Goal: Transaction & Acquisition: Purchase product/service

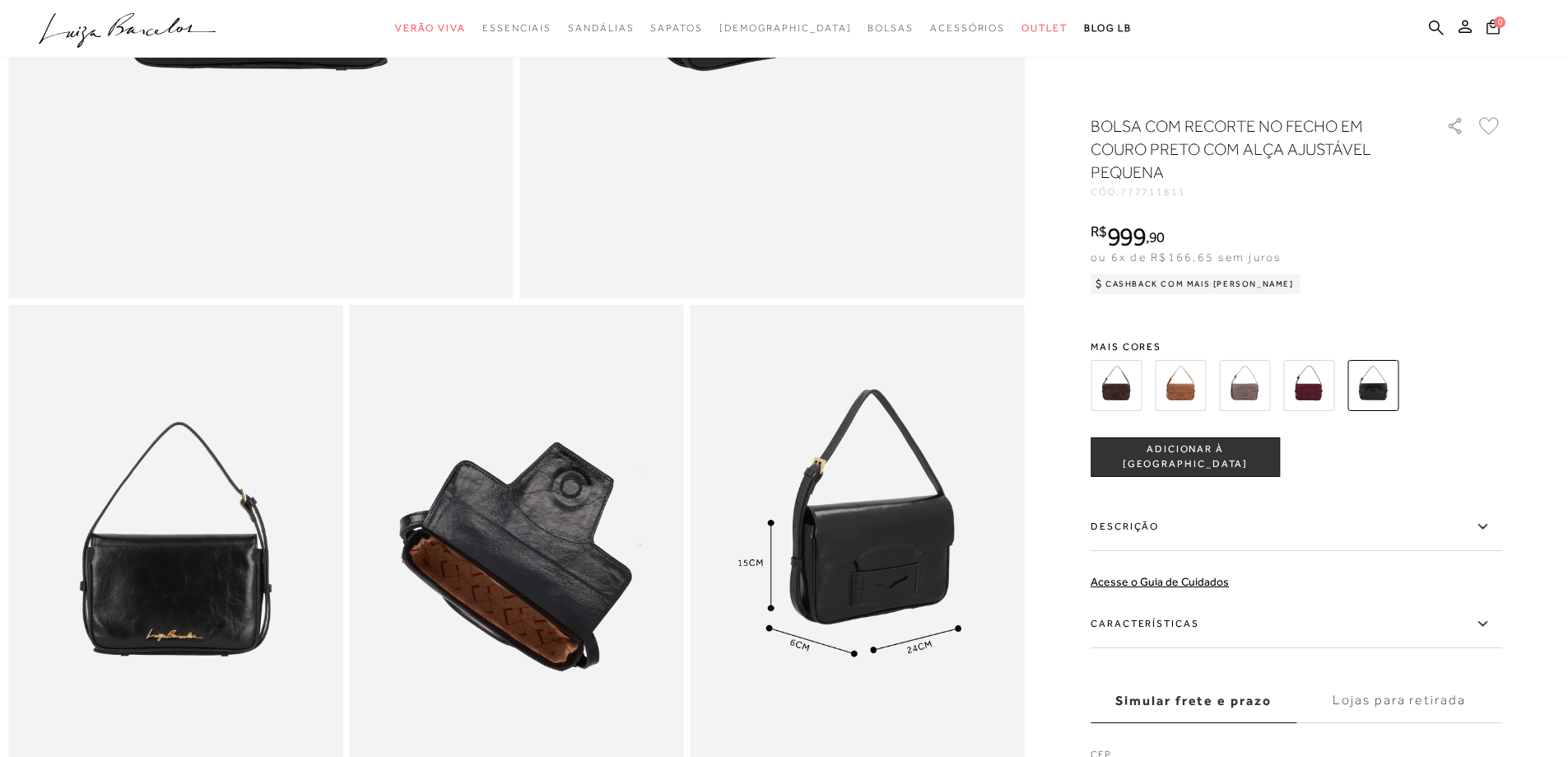
click at [160, 638] on img at bounding box center [175, 555] width 335 height 502
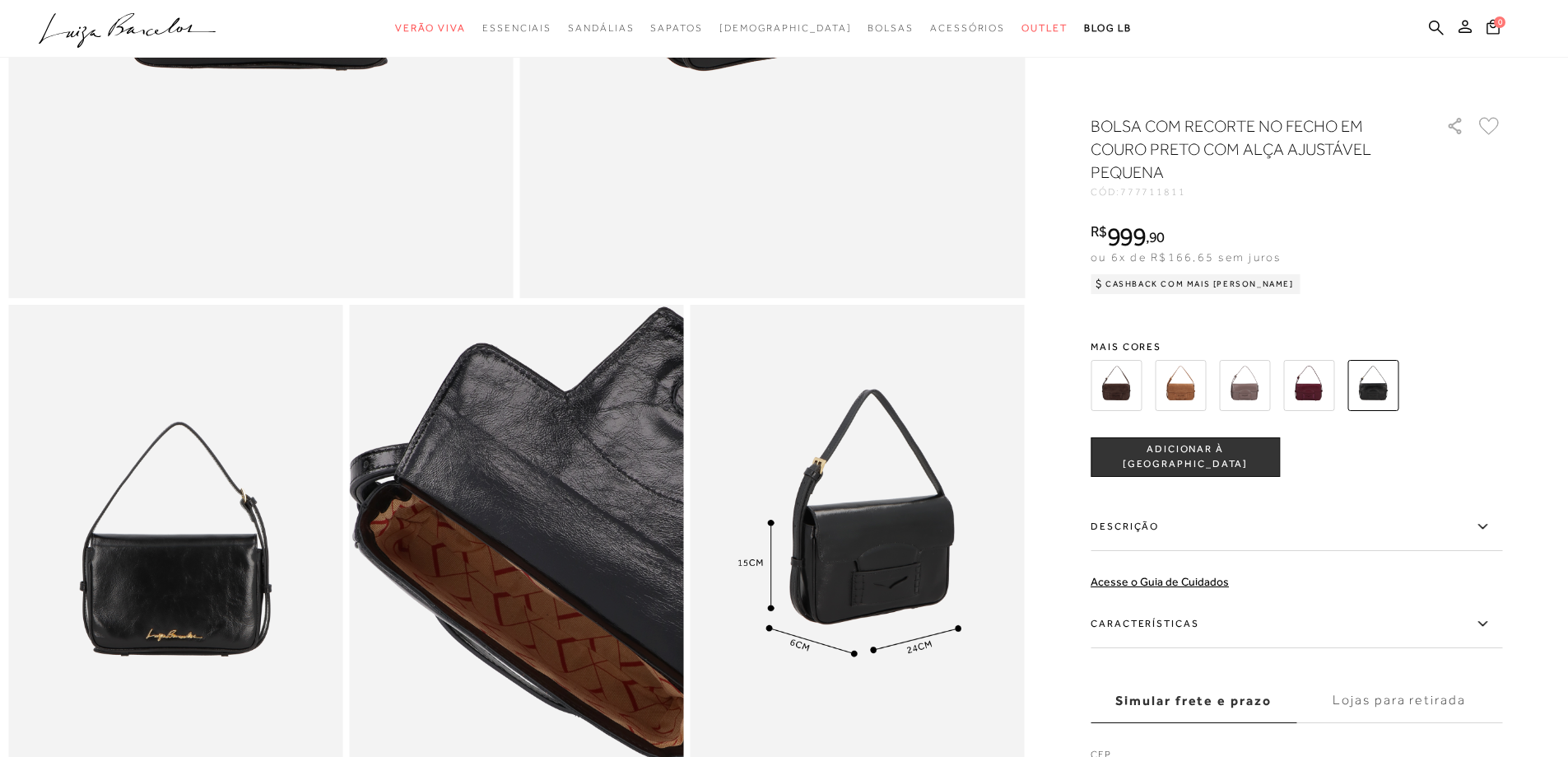
click at [449, 589] on img at bounding box center [584, 535] width 669 height 1004
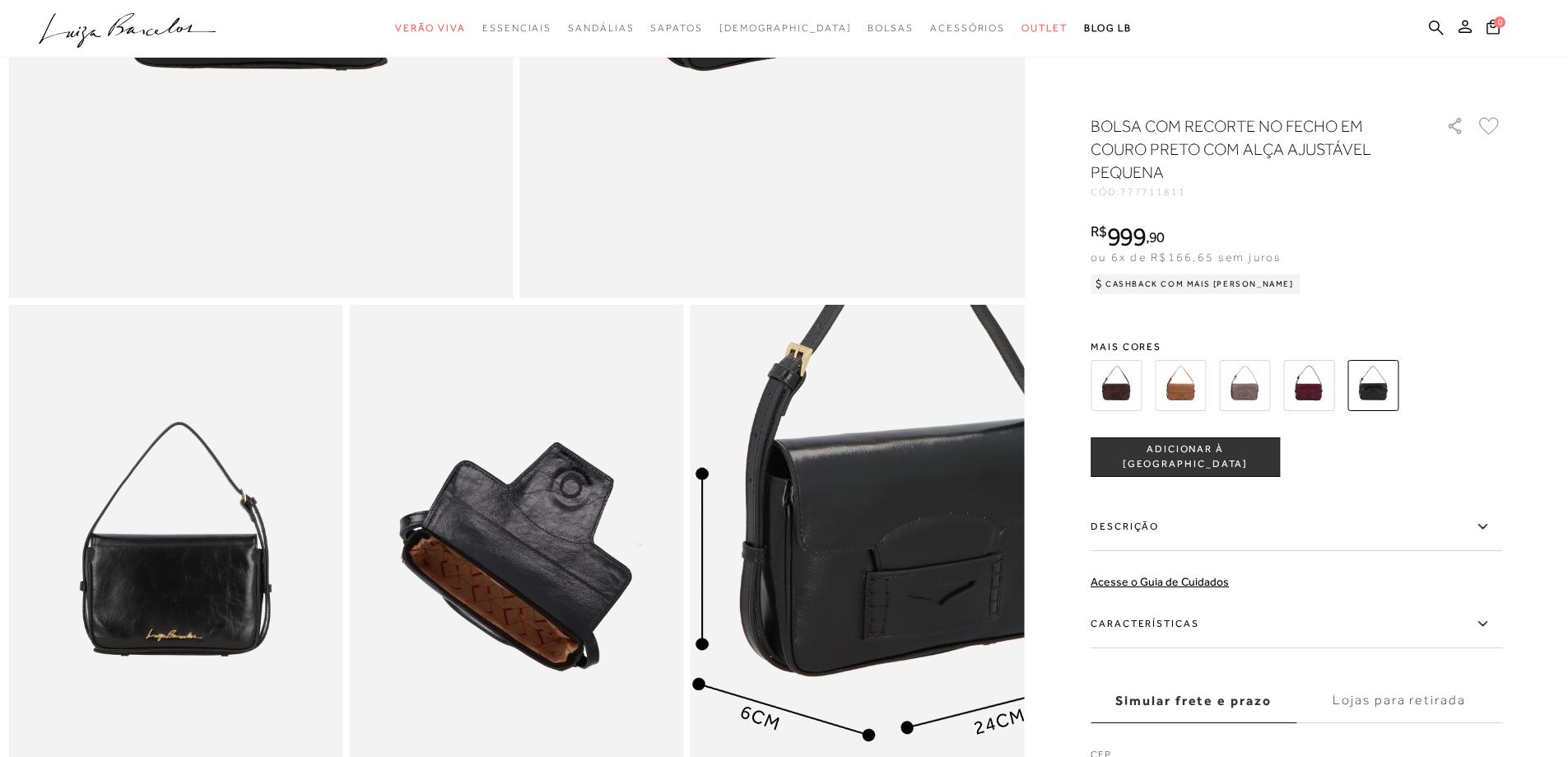
click at [843, 584] on img at bounding box center [876, 540] width 669 height 1004
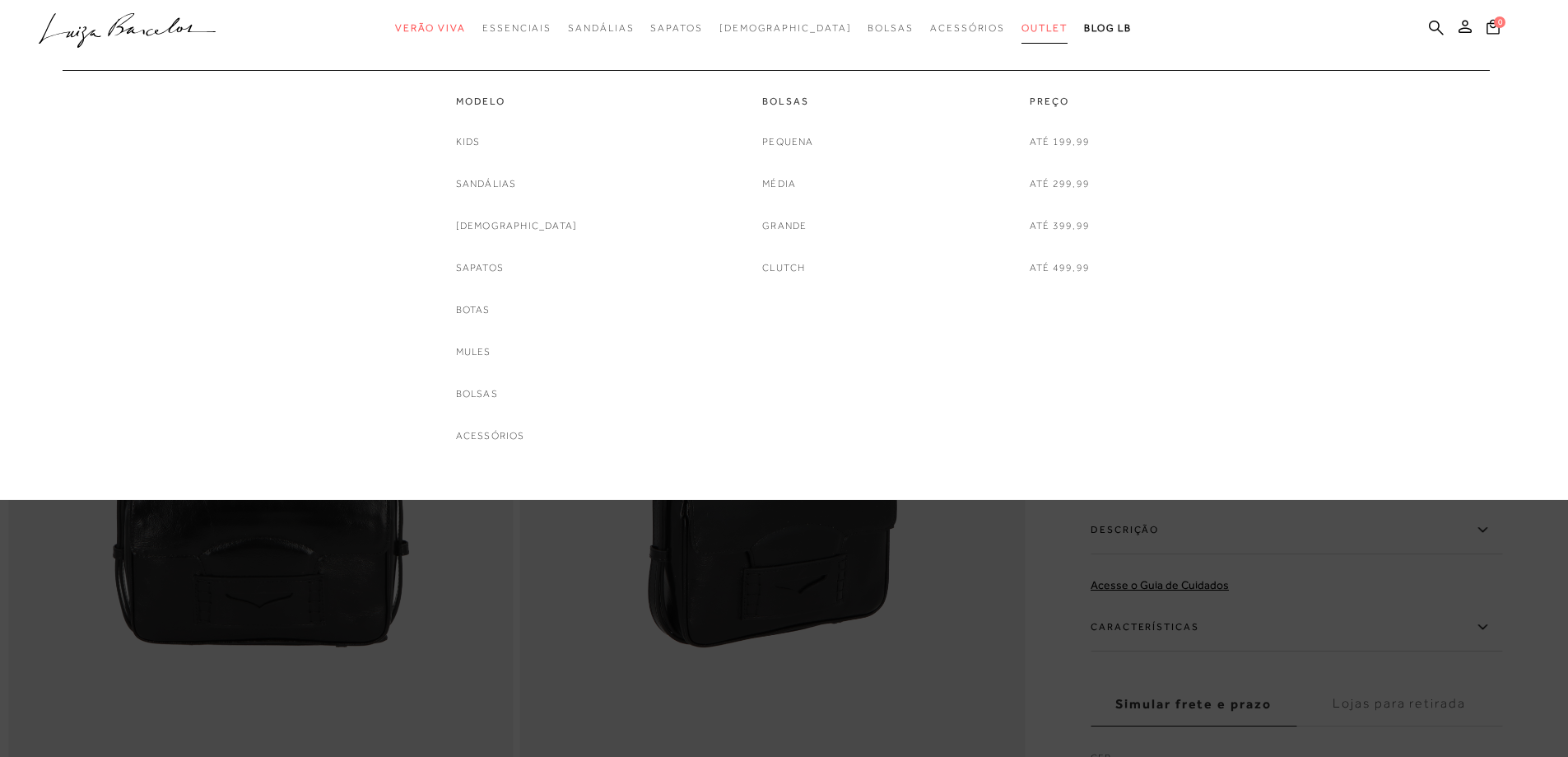
click at [1021, 27] on span "Outlet" at bounding box center [1044, 28] width 46 height 12
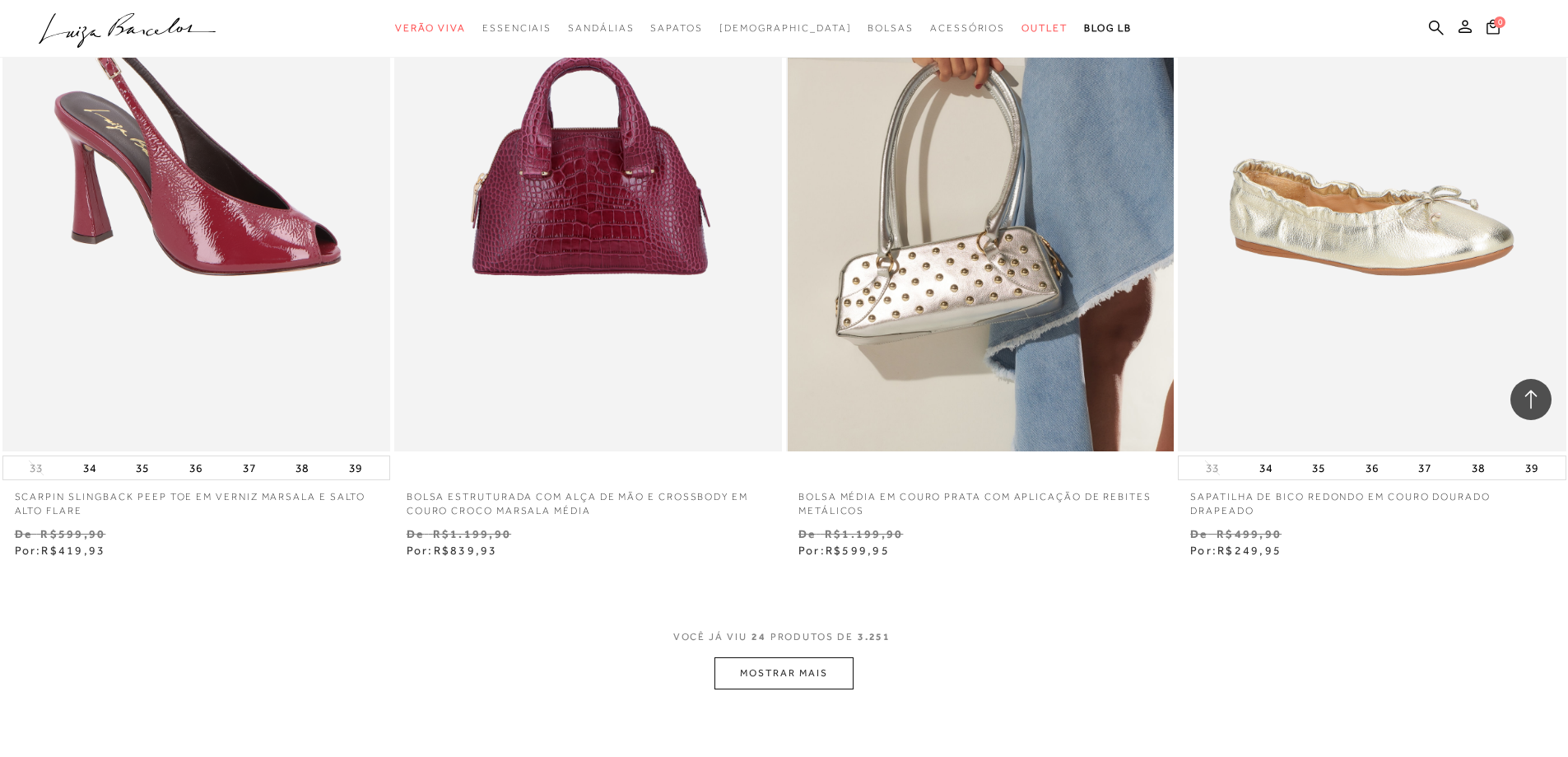
scroll to position [3788, 0]
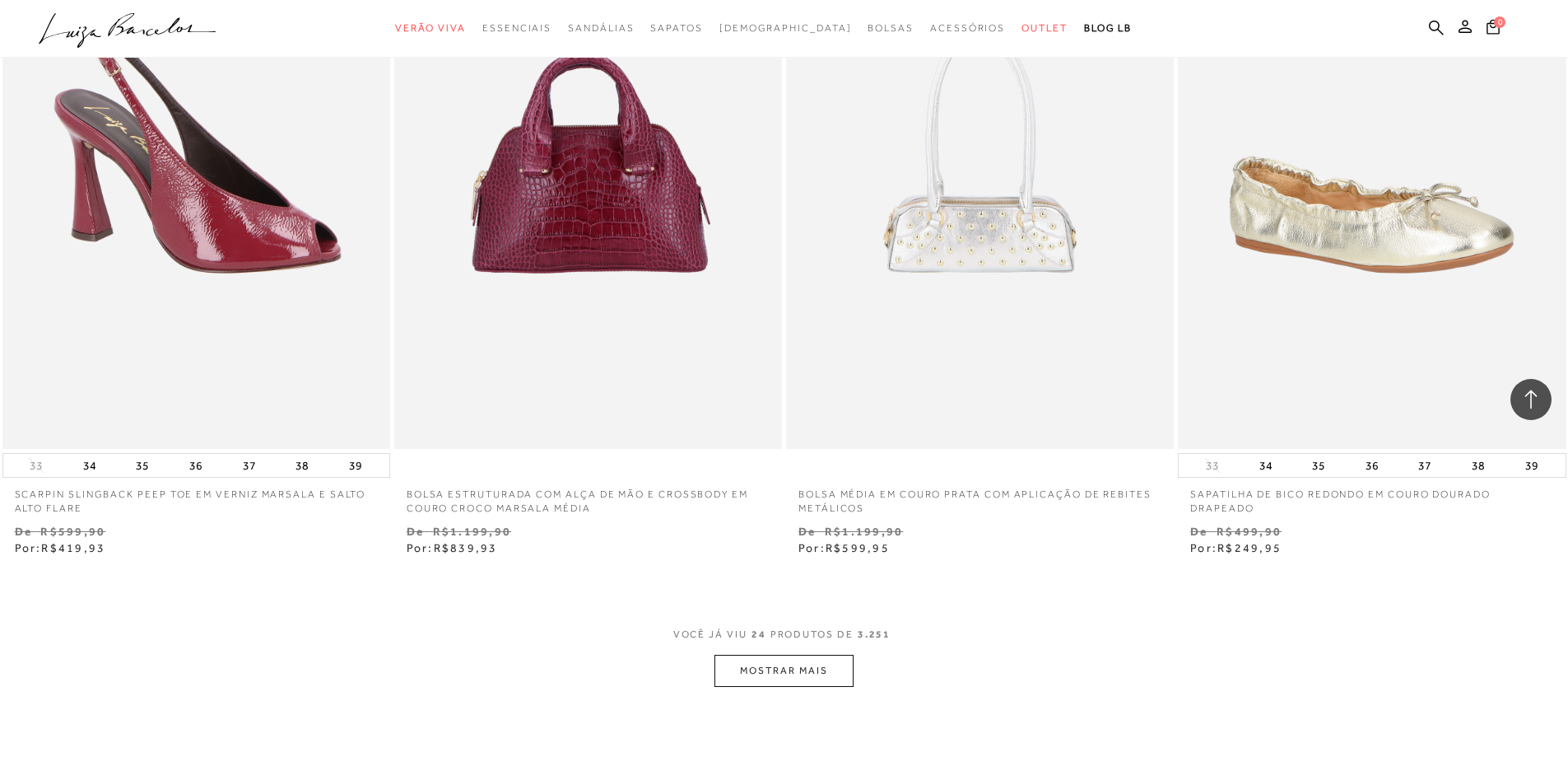
click at [750, 669] on button "MOSTRAR MAIS" at bounding box center [784, 670] width 138 height 32
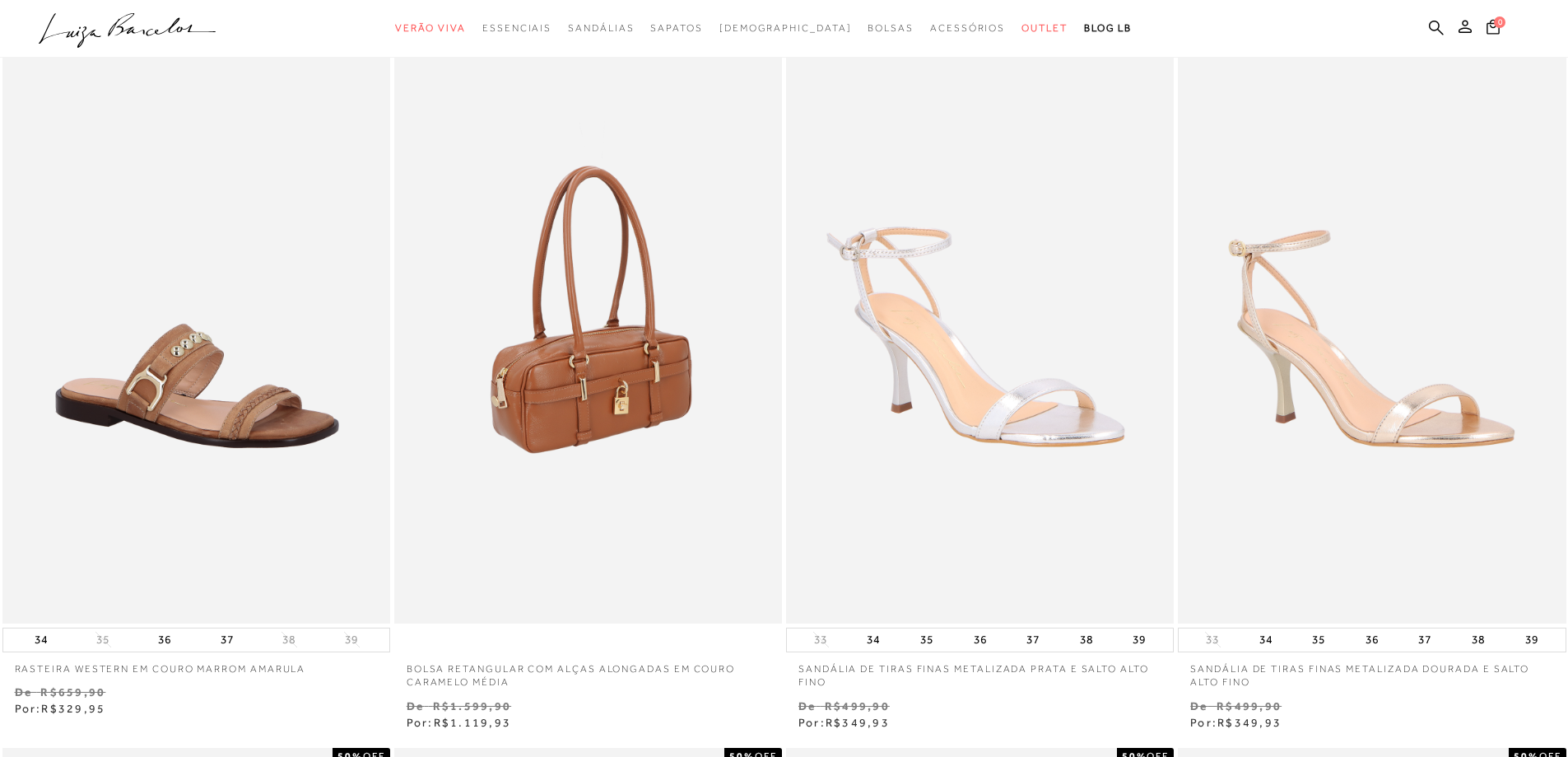
scroll to position [0, 0]
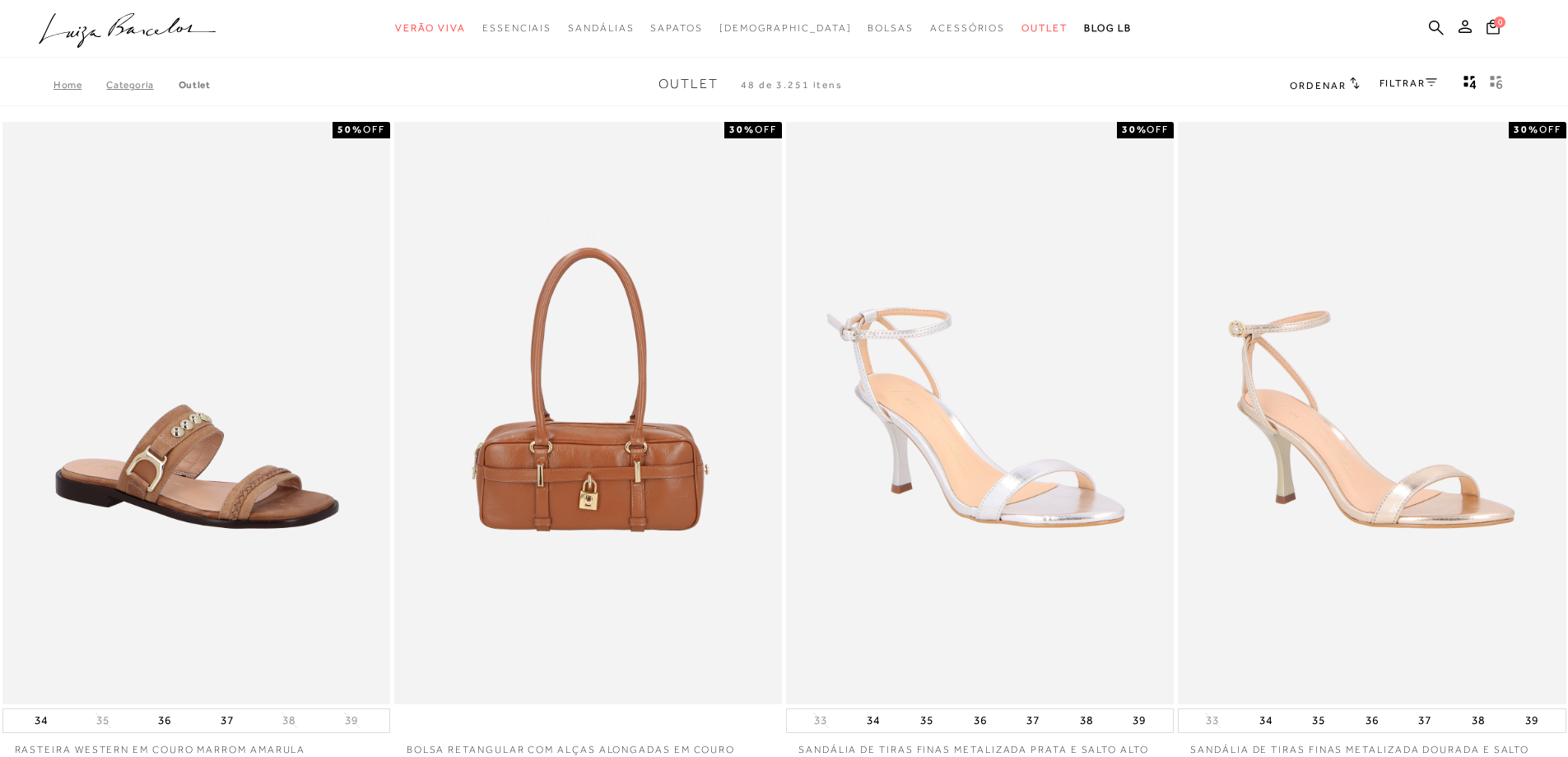
click at [1410, 77] on div "FILTRAR" at bounding box center [1409, 84] width 58 height 21
click at [1410, 82] on link "FILTRAR" at bounding box center [1409, 83] width 58 height 12
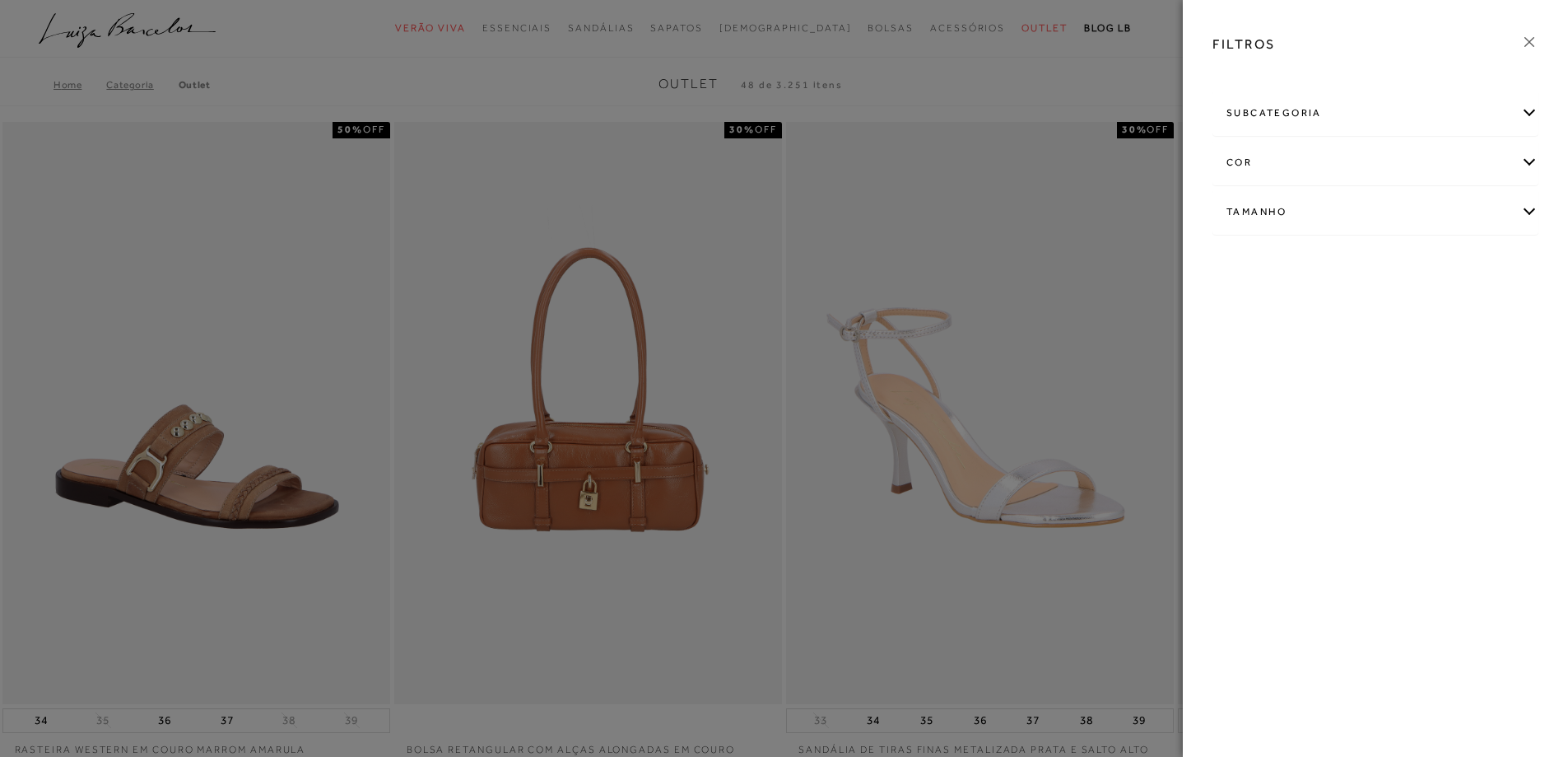
click at [1367, 204] on div "Tamanho" at bounding box center [1375, 211] width 324 height 43
click at [1243, 396] on span "39" at bounding box center [1240, 395] width 24 height 12
click at [1240, 396] on input "39" at bounding box center [1232, 398] width 17 height 17
checkbox input "true"
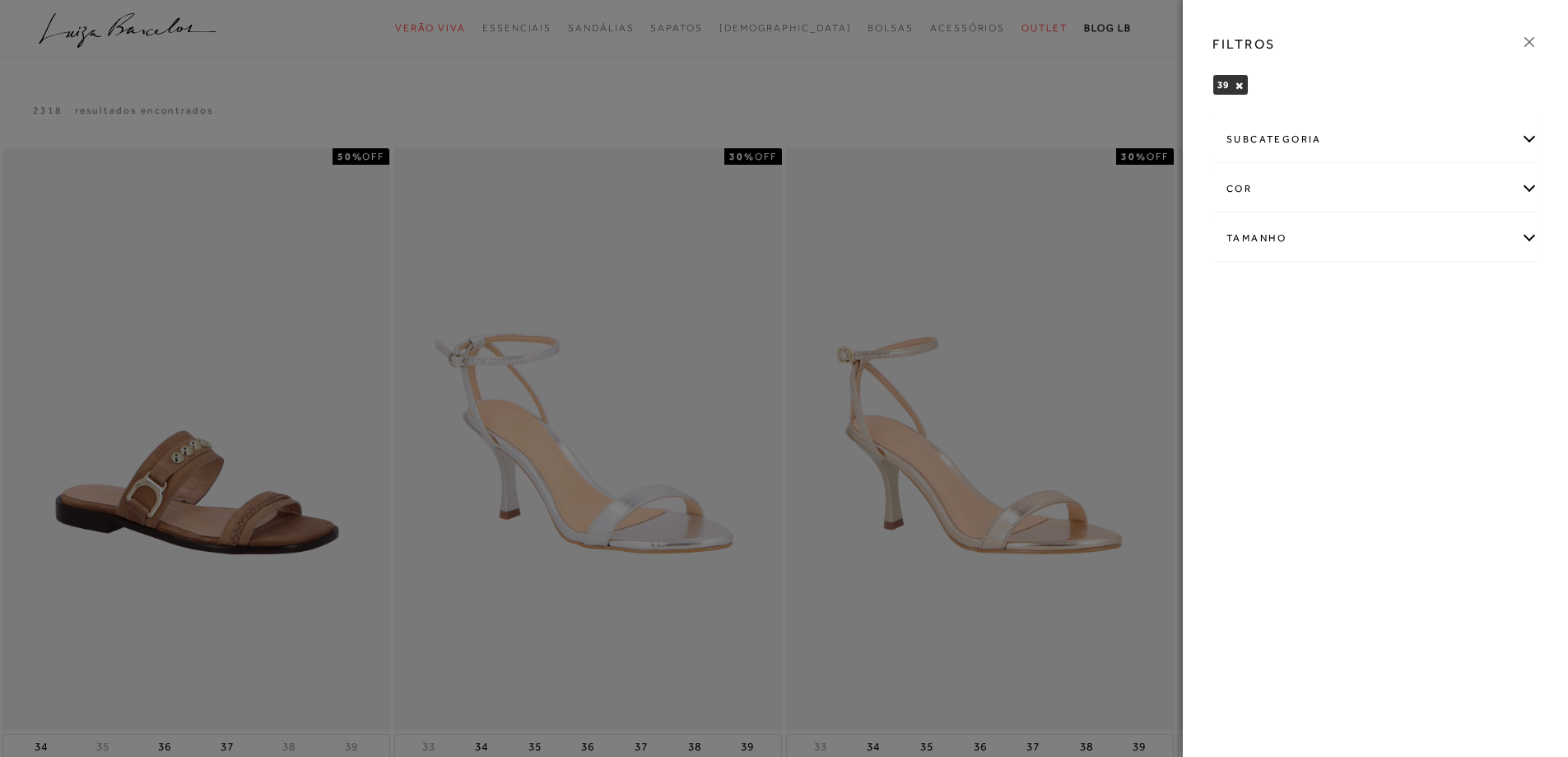
click at [1303, 124] on div "subcategoria" at bounding box center [1375, 139] width 324 height 43
click at [1303, 148] on div "subcategoria" at bounding box center [1375, 139] width 324 height 43
click at [1336, 352] on div "FILTROS 39 × Limpar todos os refinamentos subcategoria Modelo cor" at bounding box center [1375, 378] width 385 height 757
click at [1529, 41] on icon at bounding box center [1529, 42] width 18 height 18
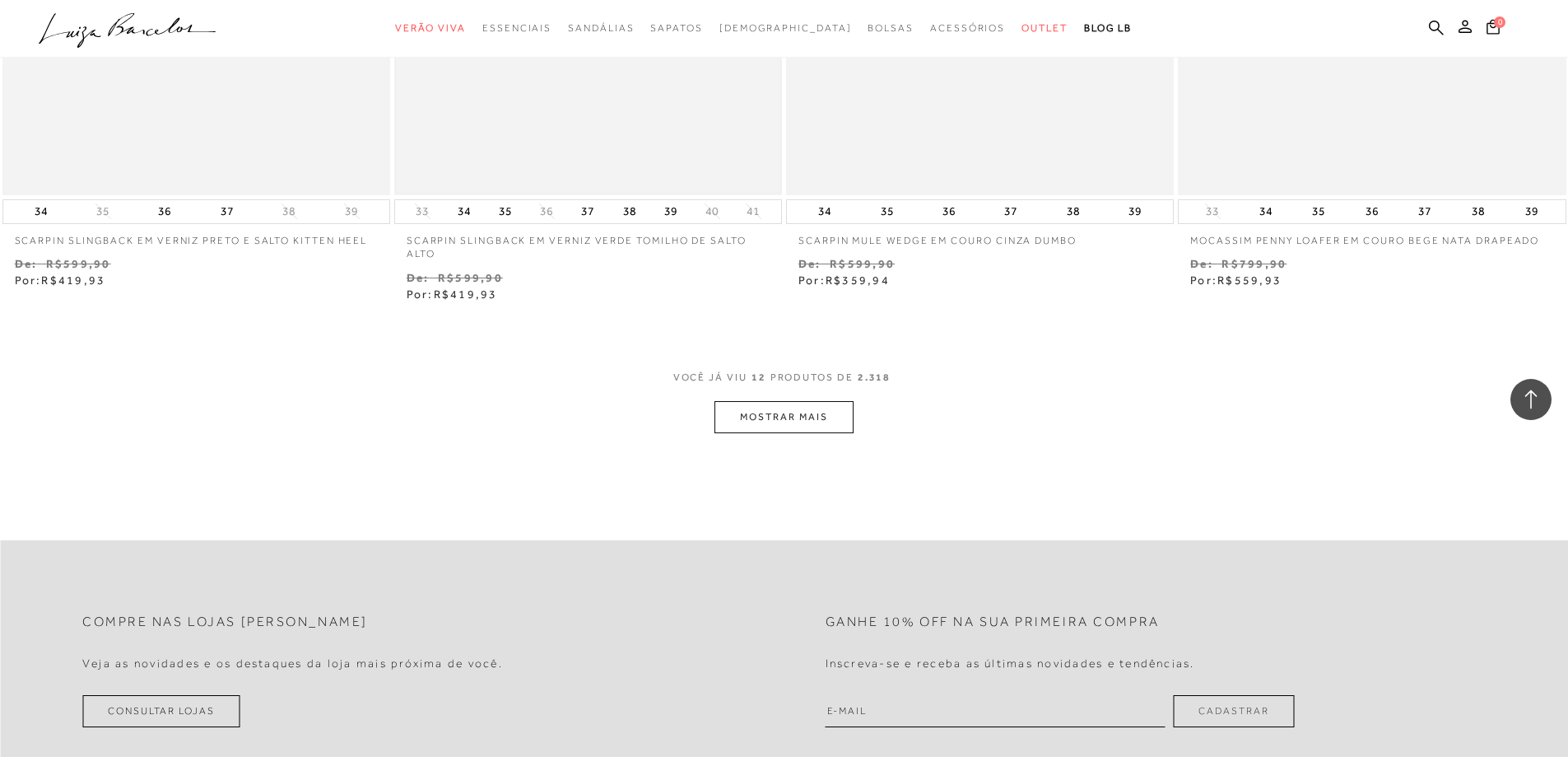
scroll to position [2059, 0]
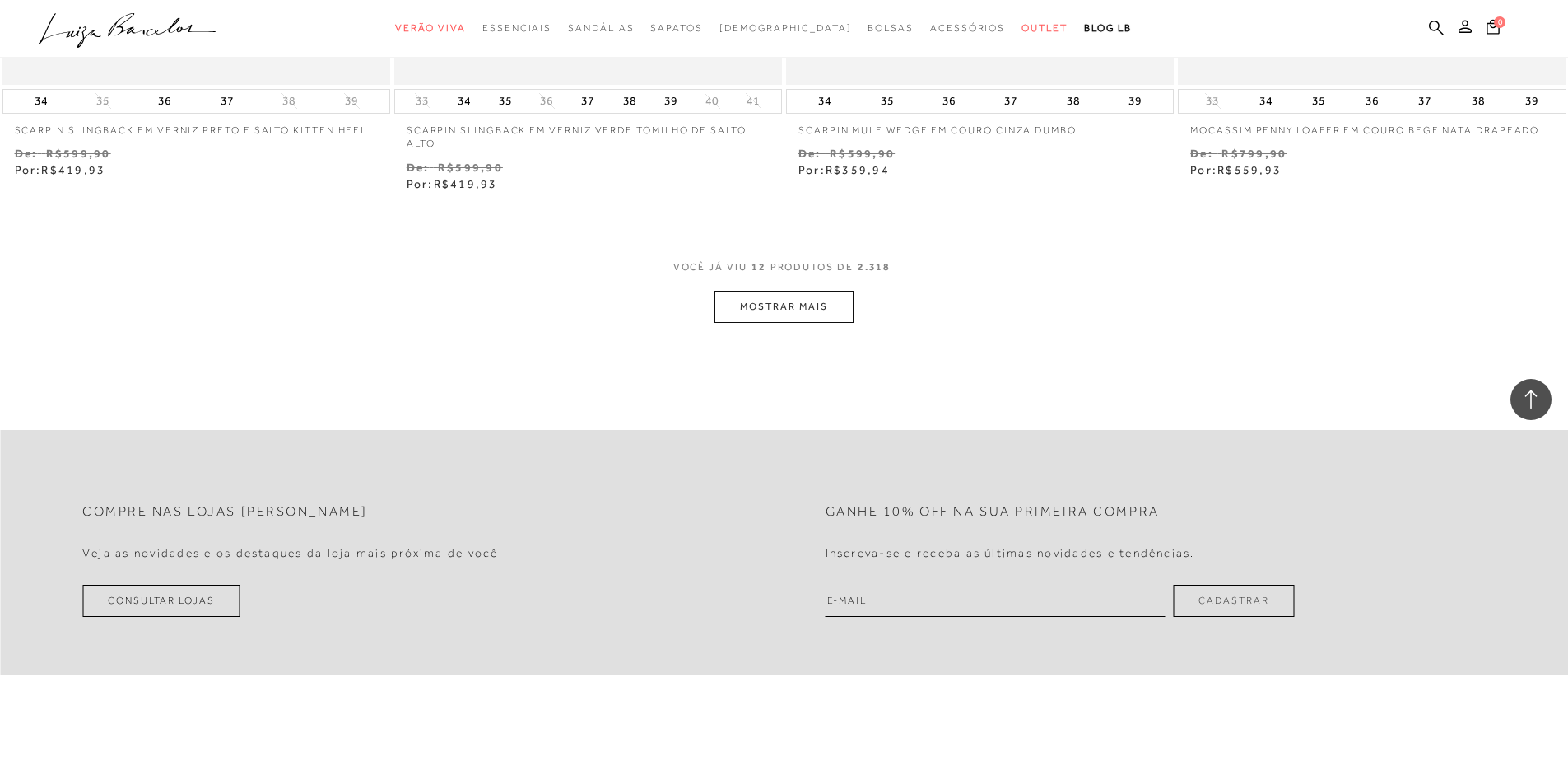
click at [785, 314] on button "MOSTRAR MAIS" at bounding box center [784, 306] width 138 height 32
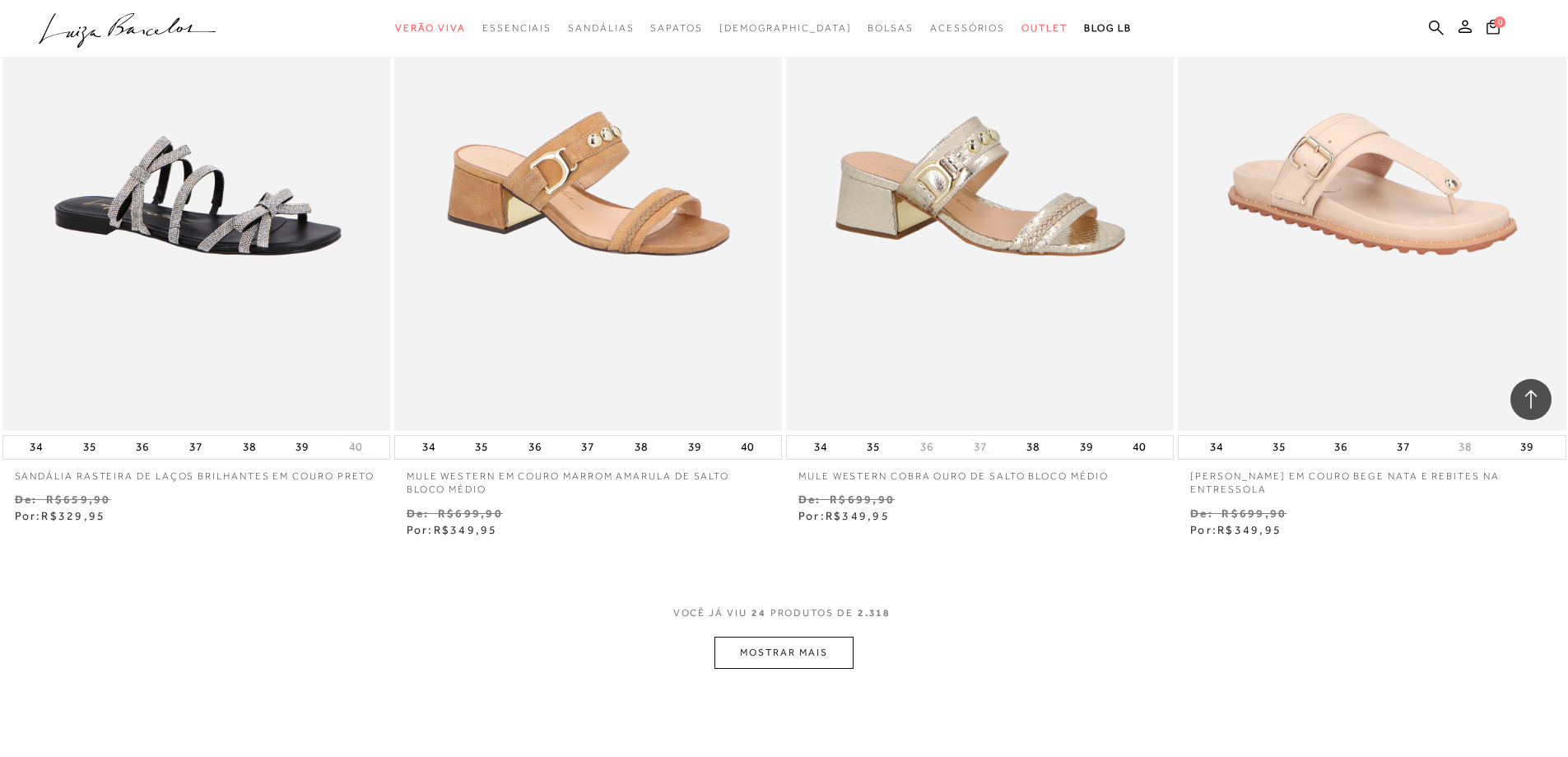
scroll to position [3870, 0]
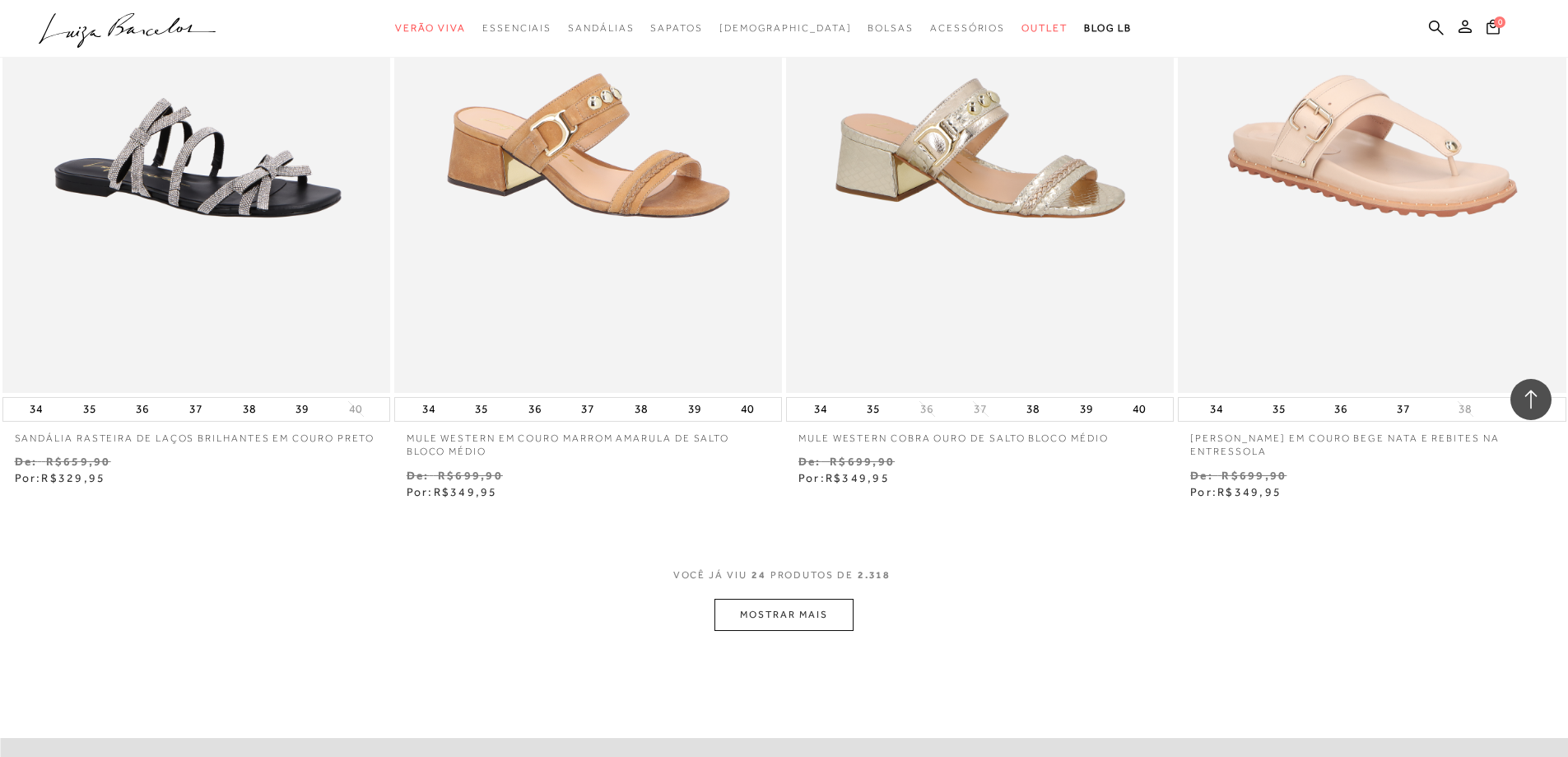
click at [759, 620] on button "MOSTRAR MAIS" at bounding box center [784, 614] width 138 height 32
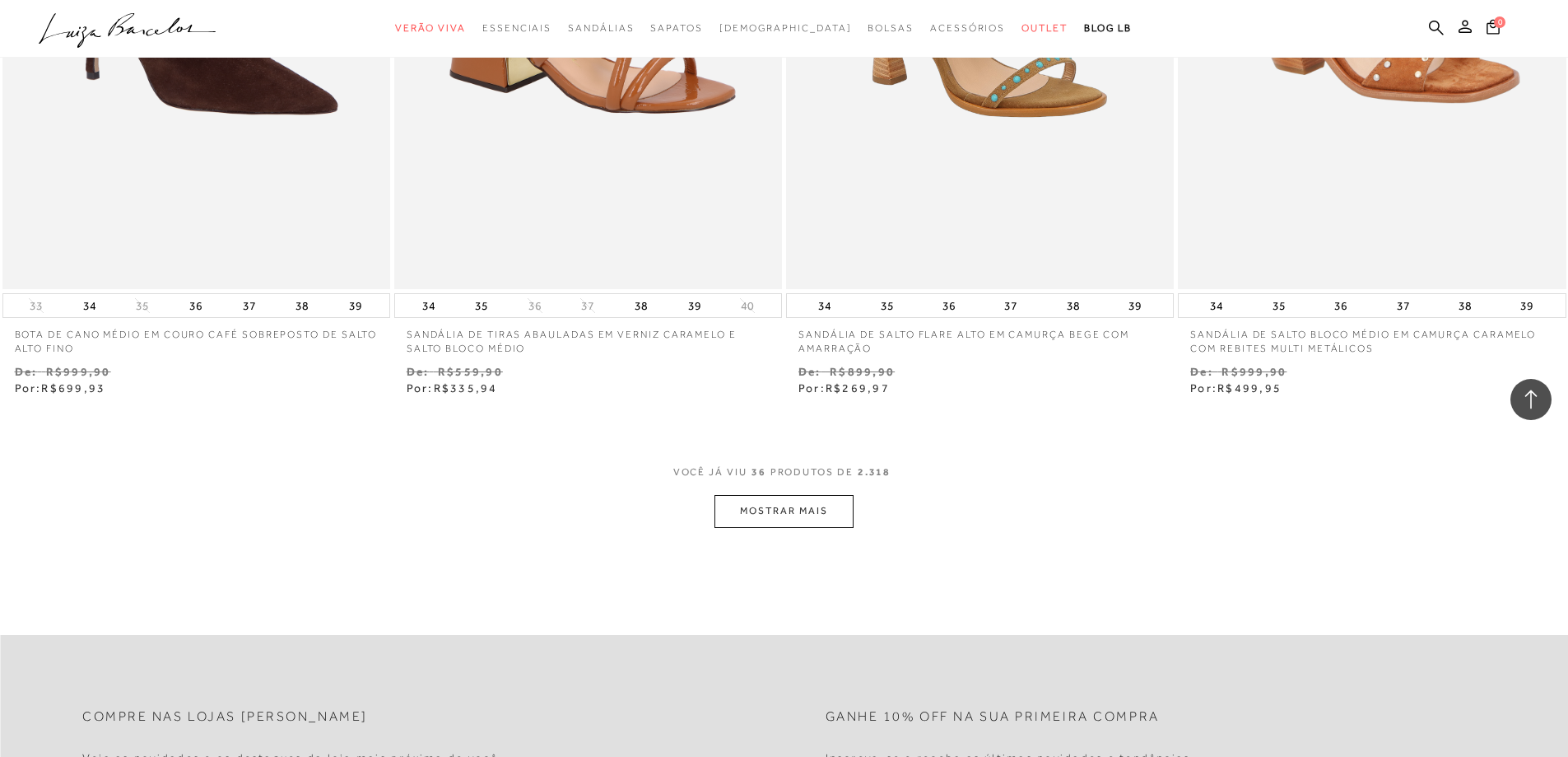
scroll to position [6176, 0]
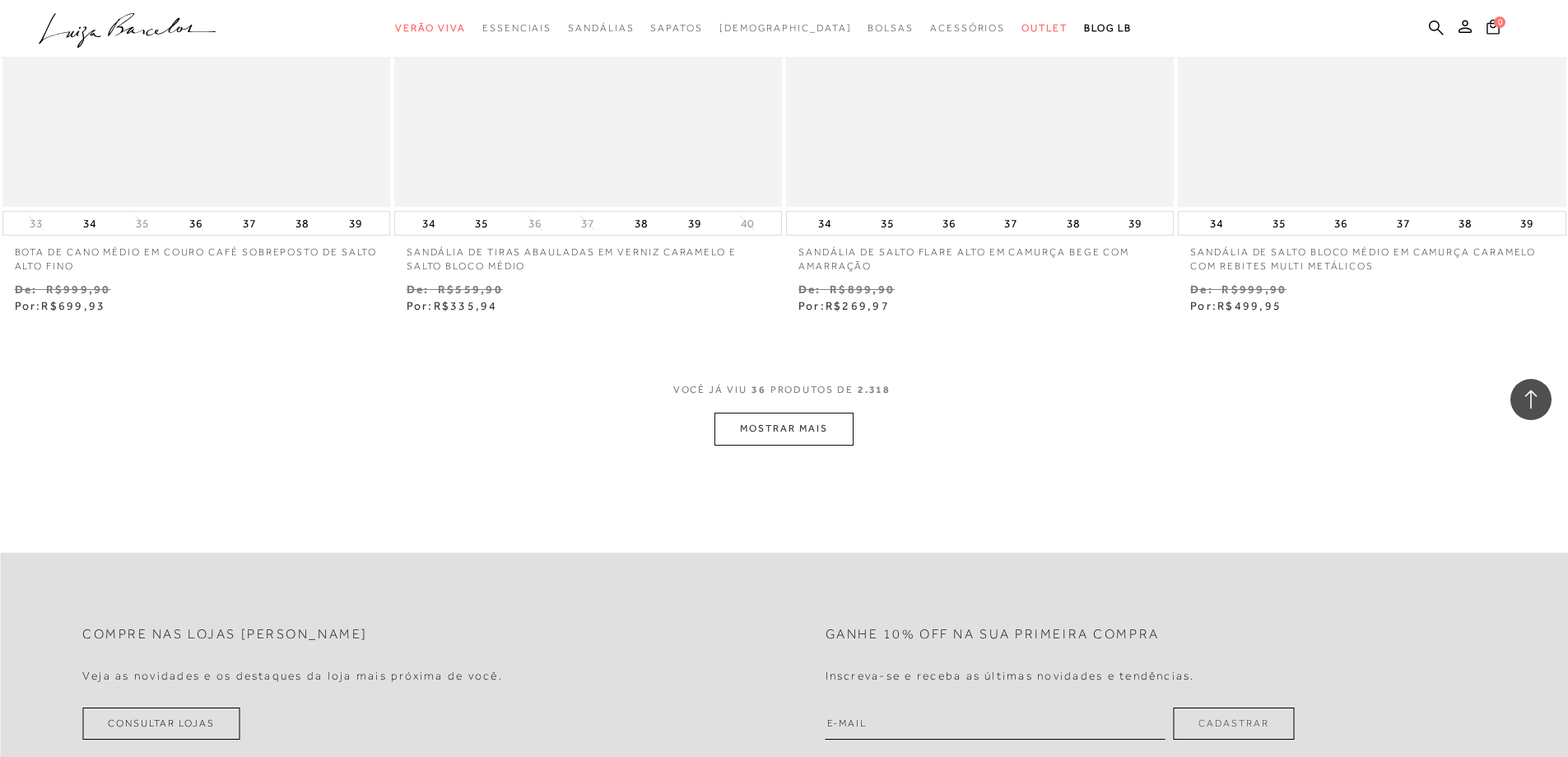
click at [762, 430] on button "MOSTRAR MAIS" at bounding box center [784, 428] width 138 height 32
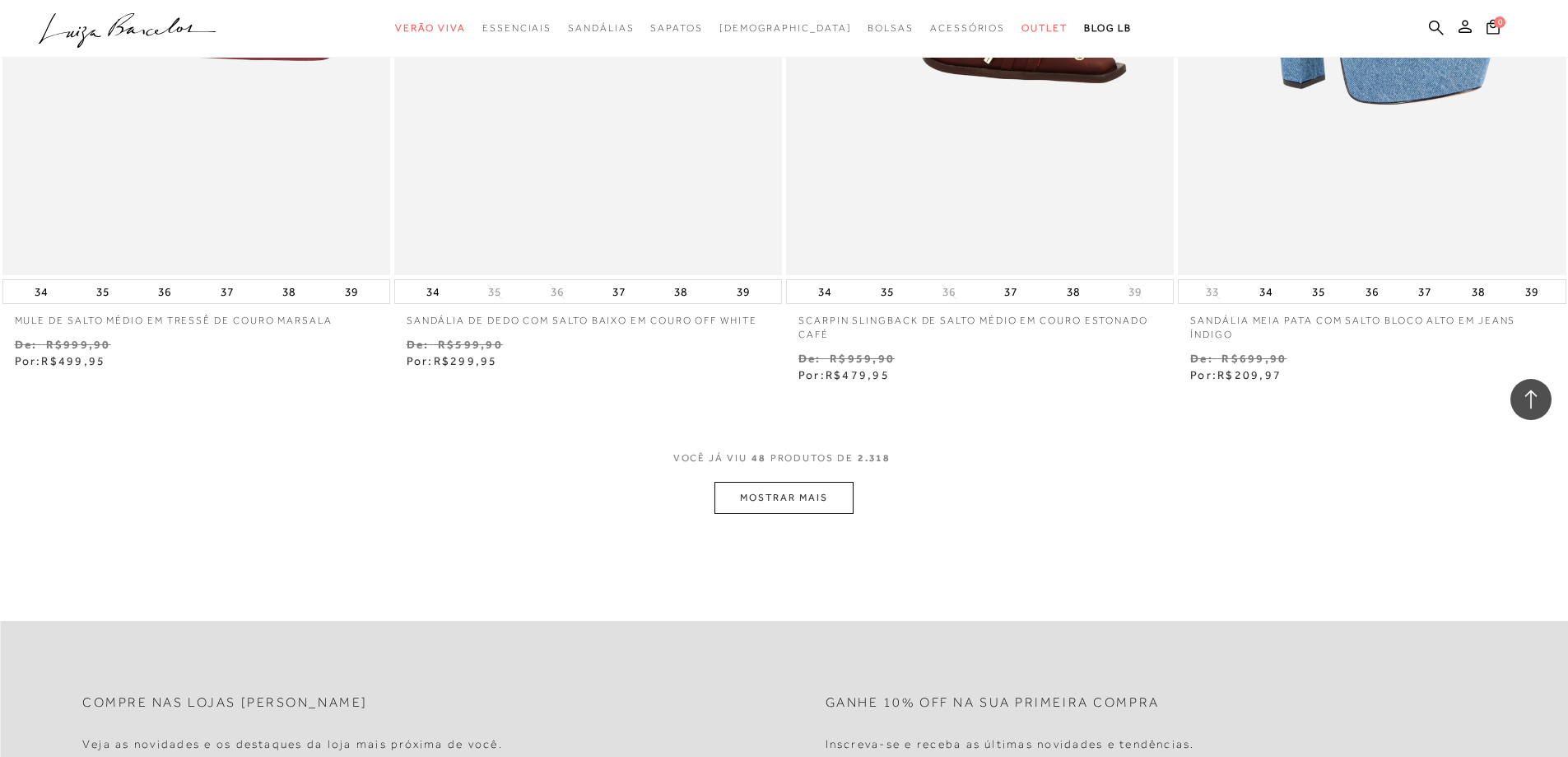
scroll to position [8235, 0]
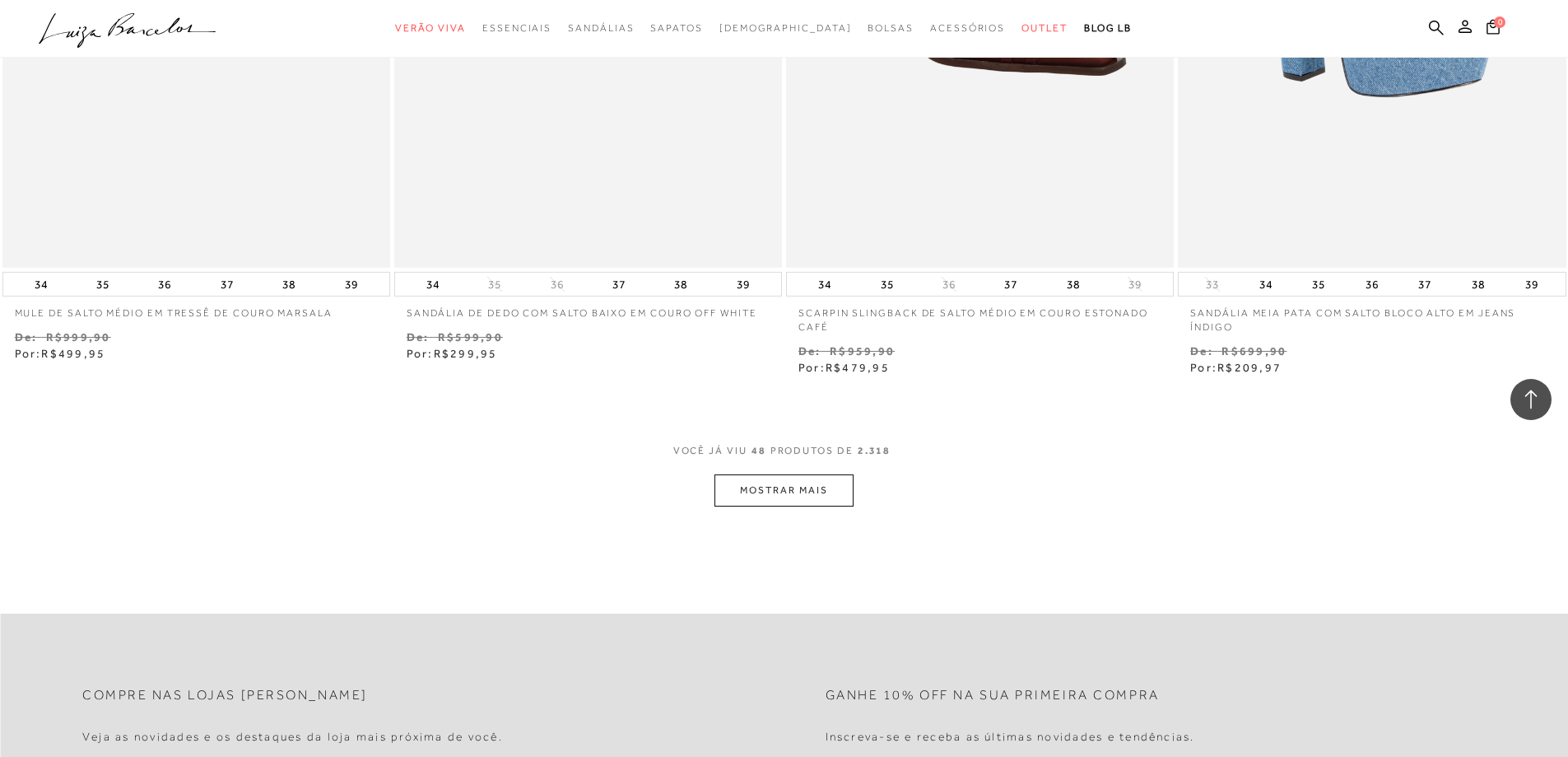
click at [744, 495] on button "MOSTRAR MAIS" at bounding box center [784, 490] width 138 height 32
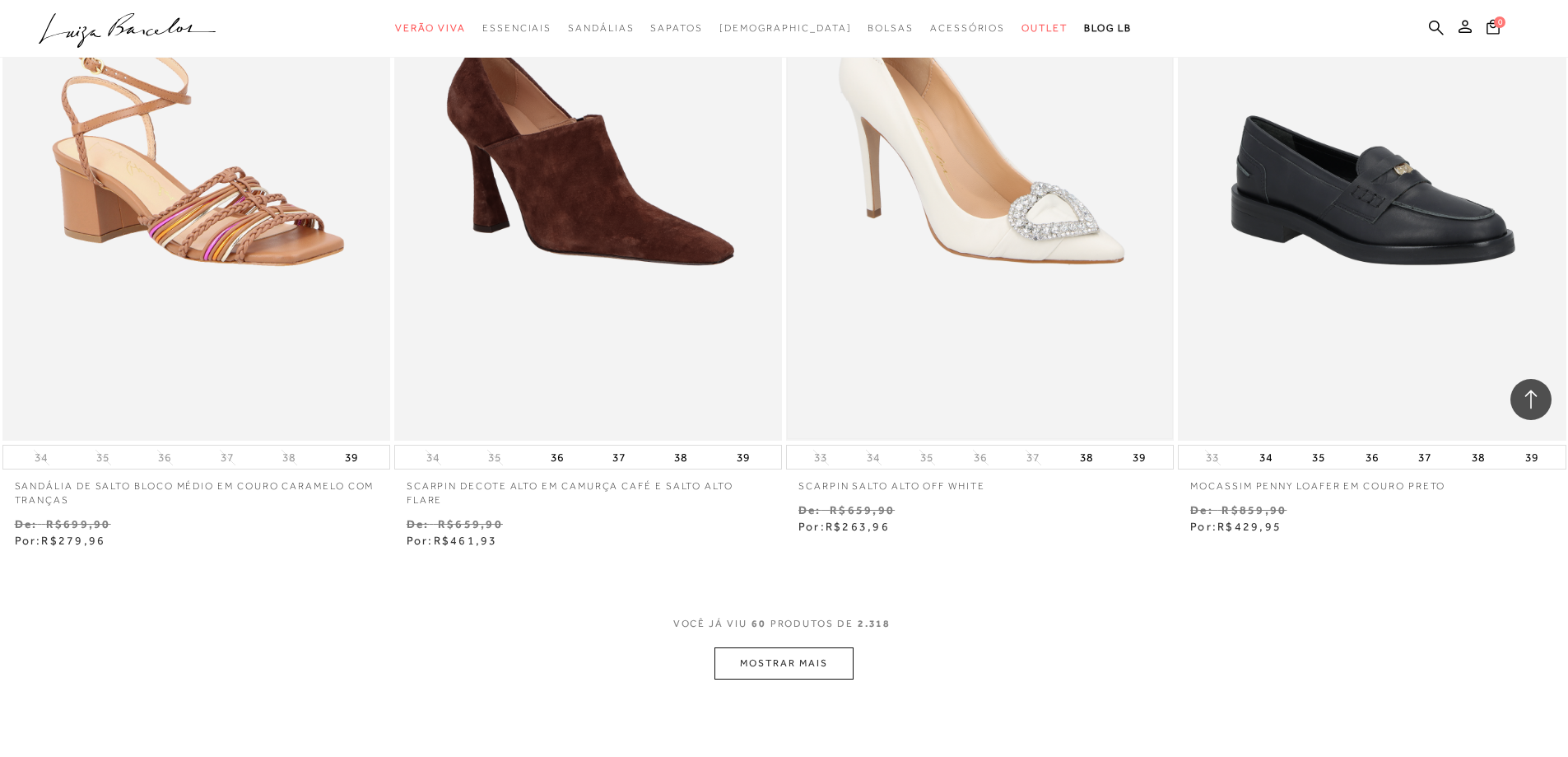
scroll to position [10211, 0]
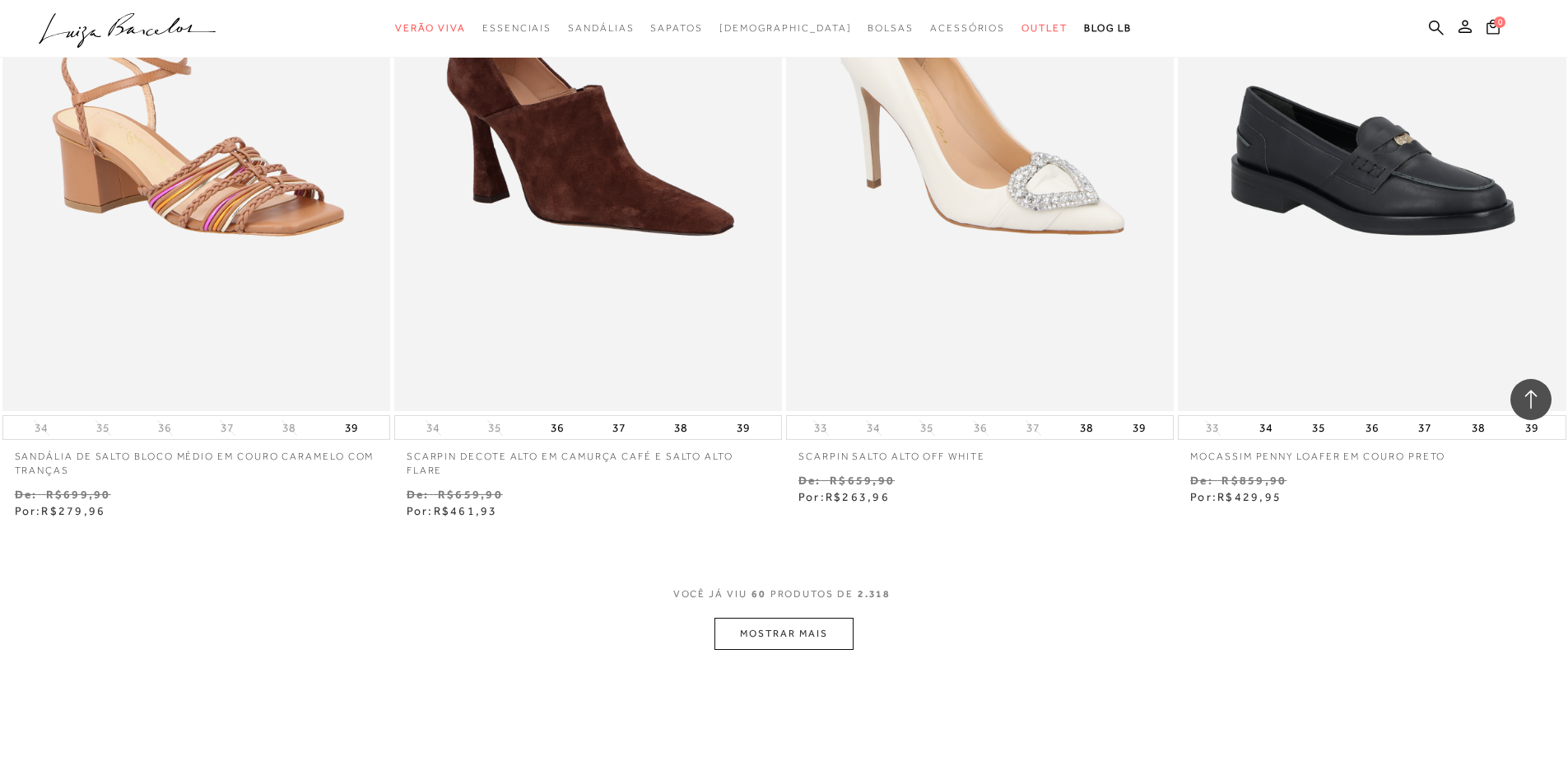
click at [807, 630] on button "MOSTRAR MAIS" at bounding box center [784, 633] width 138 height 32
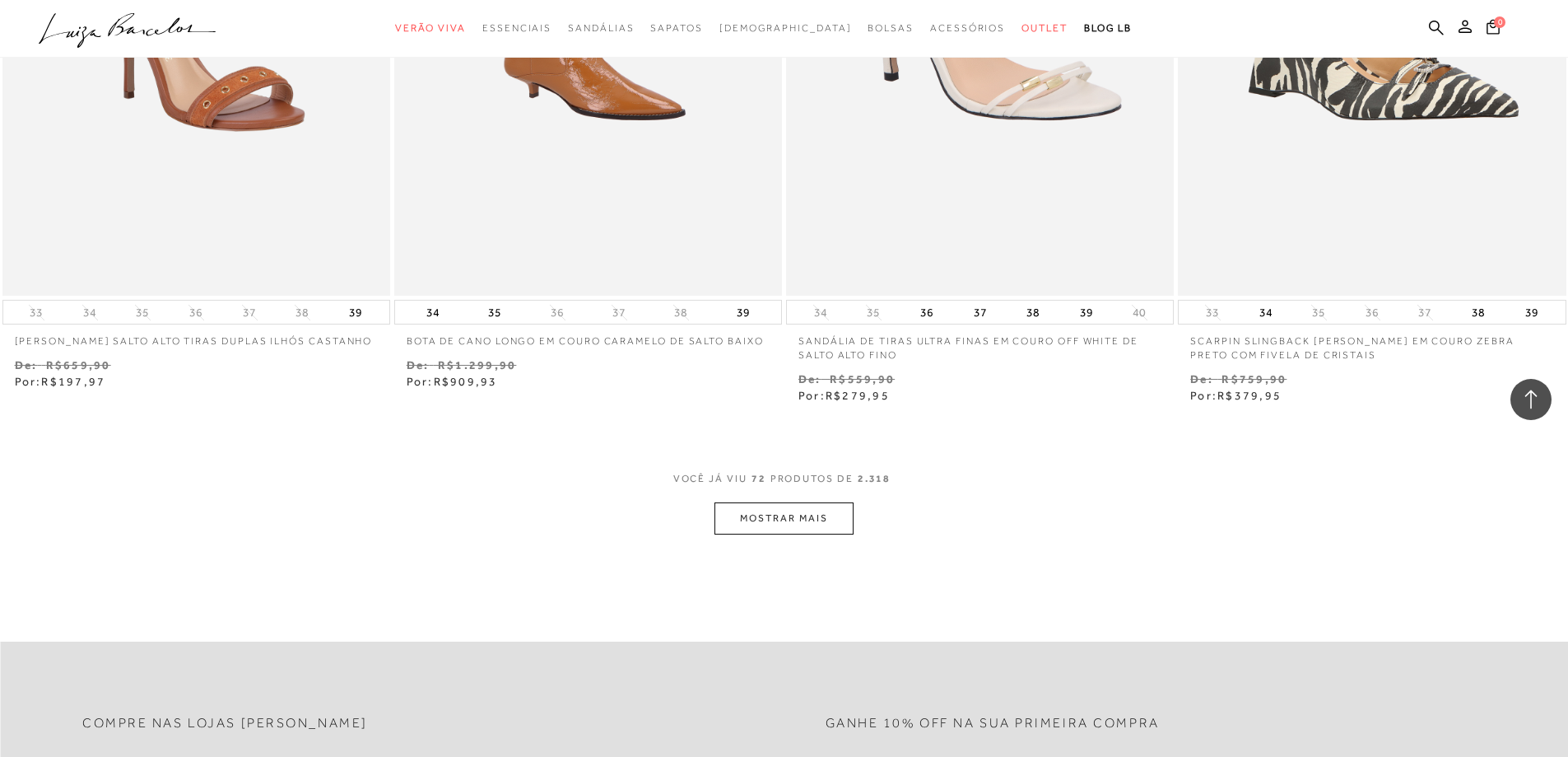
scroll to position [12599, 0]
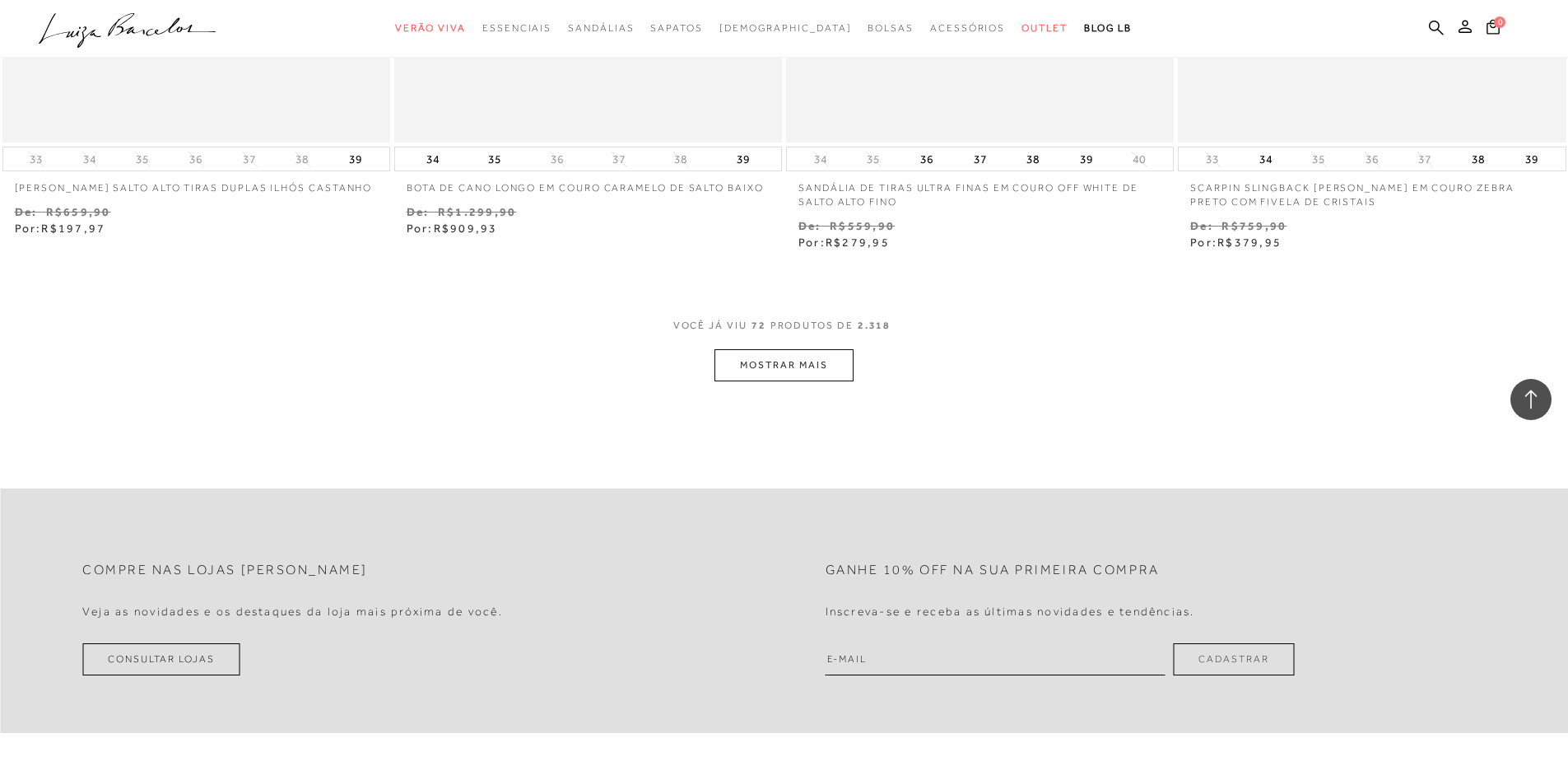
click at [723, 358] on button "MOSTRAR MAIS" at bounding box center [784, 365] width 138 height 32
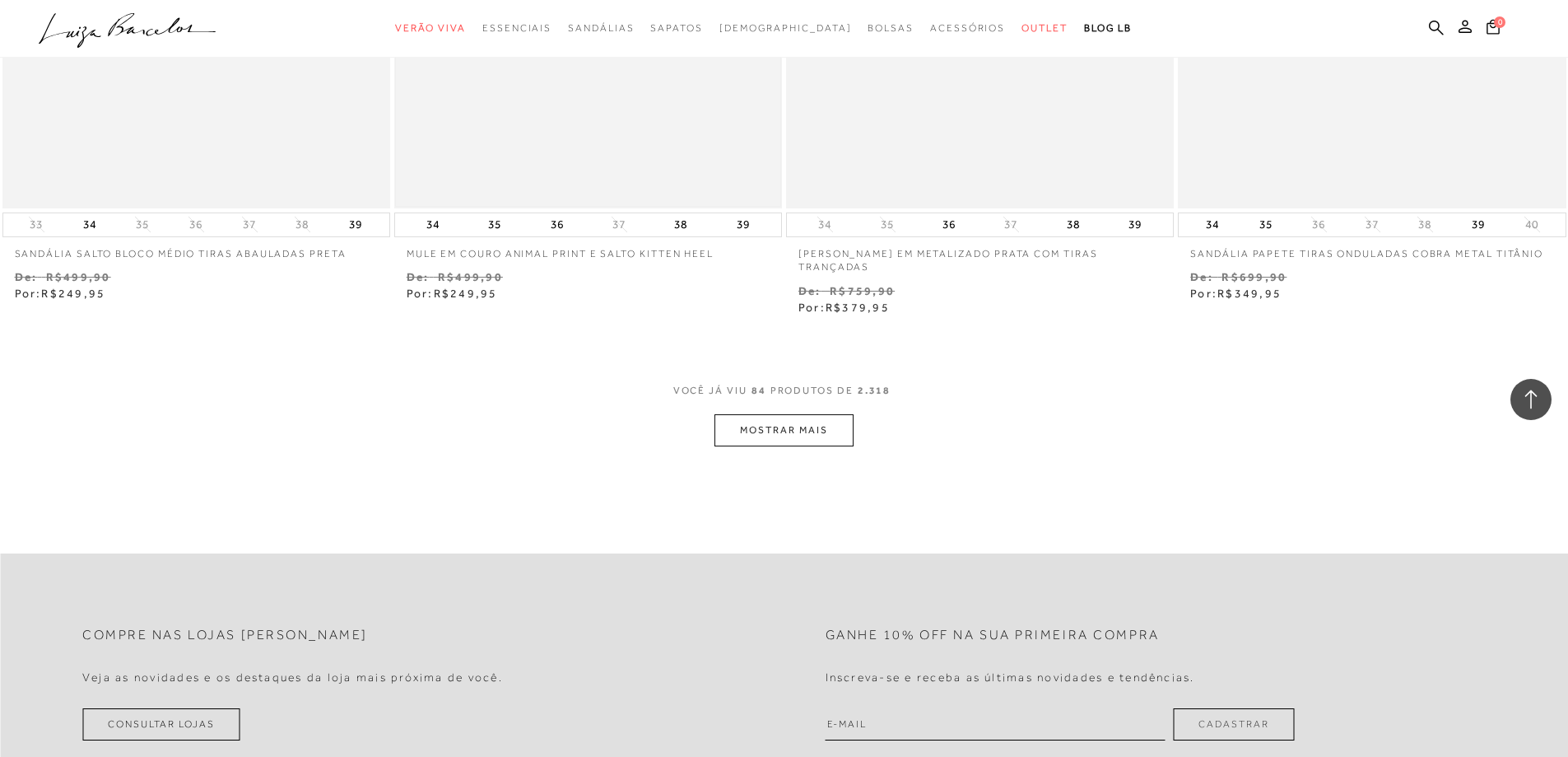
scroll to position [14658, 0]
click at [742, 433] on button "MOSTRAR MAIS" at bounding box center [784, 426] width 138 height 32
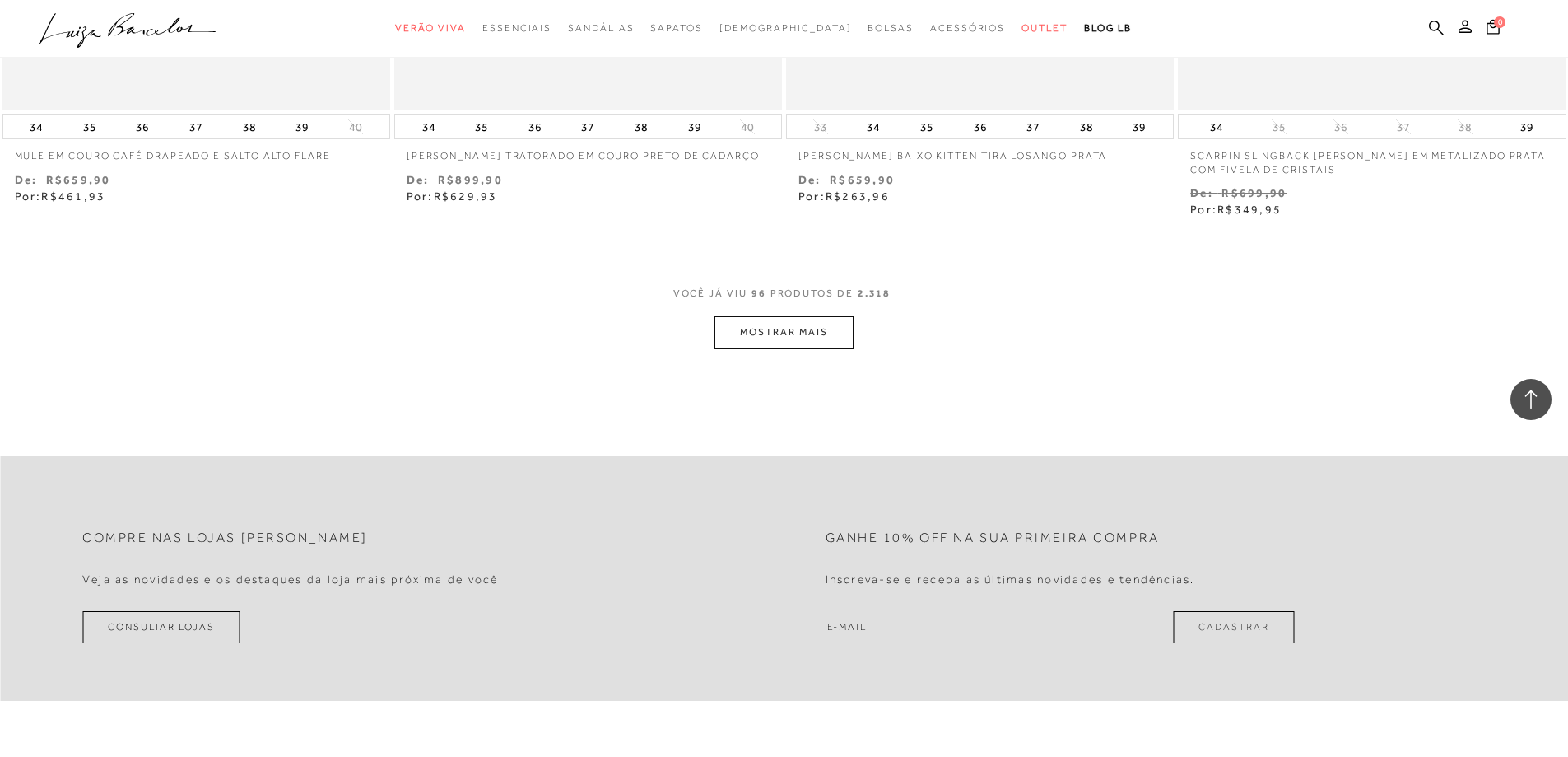
scroll to position [16881, 0]
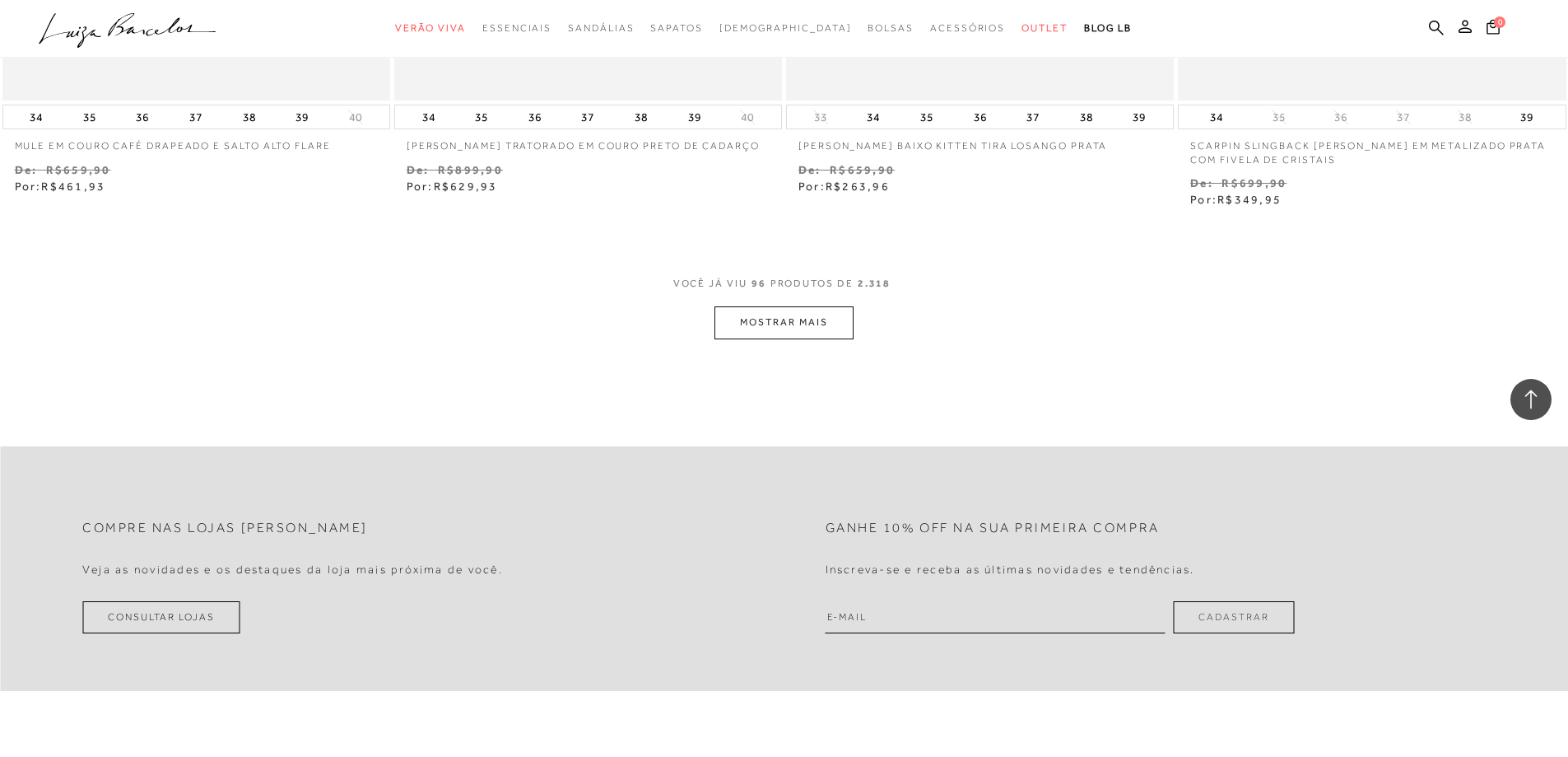
click at [811, 320] on button "MOSTRAR MAIS" at bounding box center [784, 322] width 138 height 32
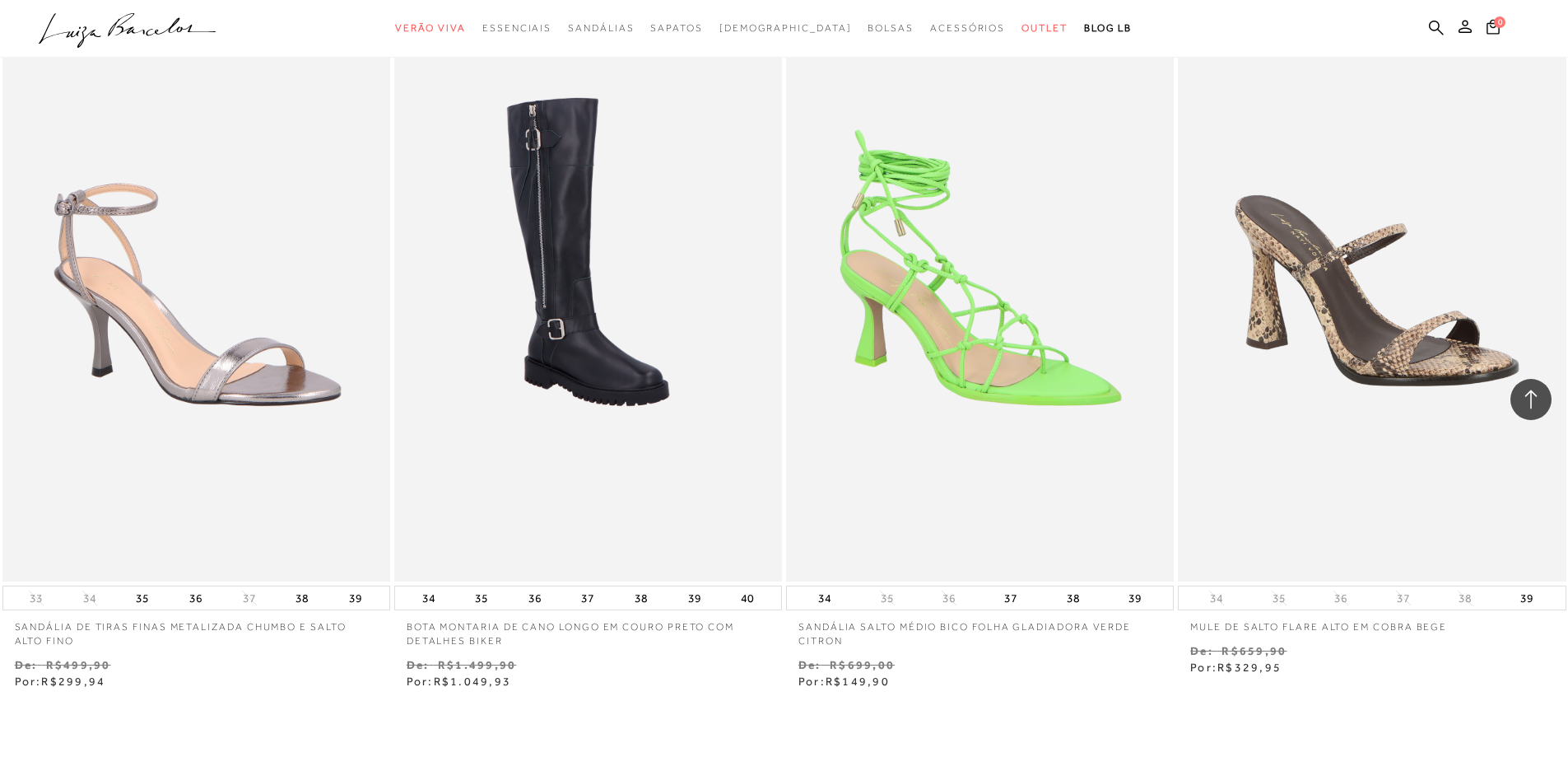
scroll to position [18775, 0]
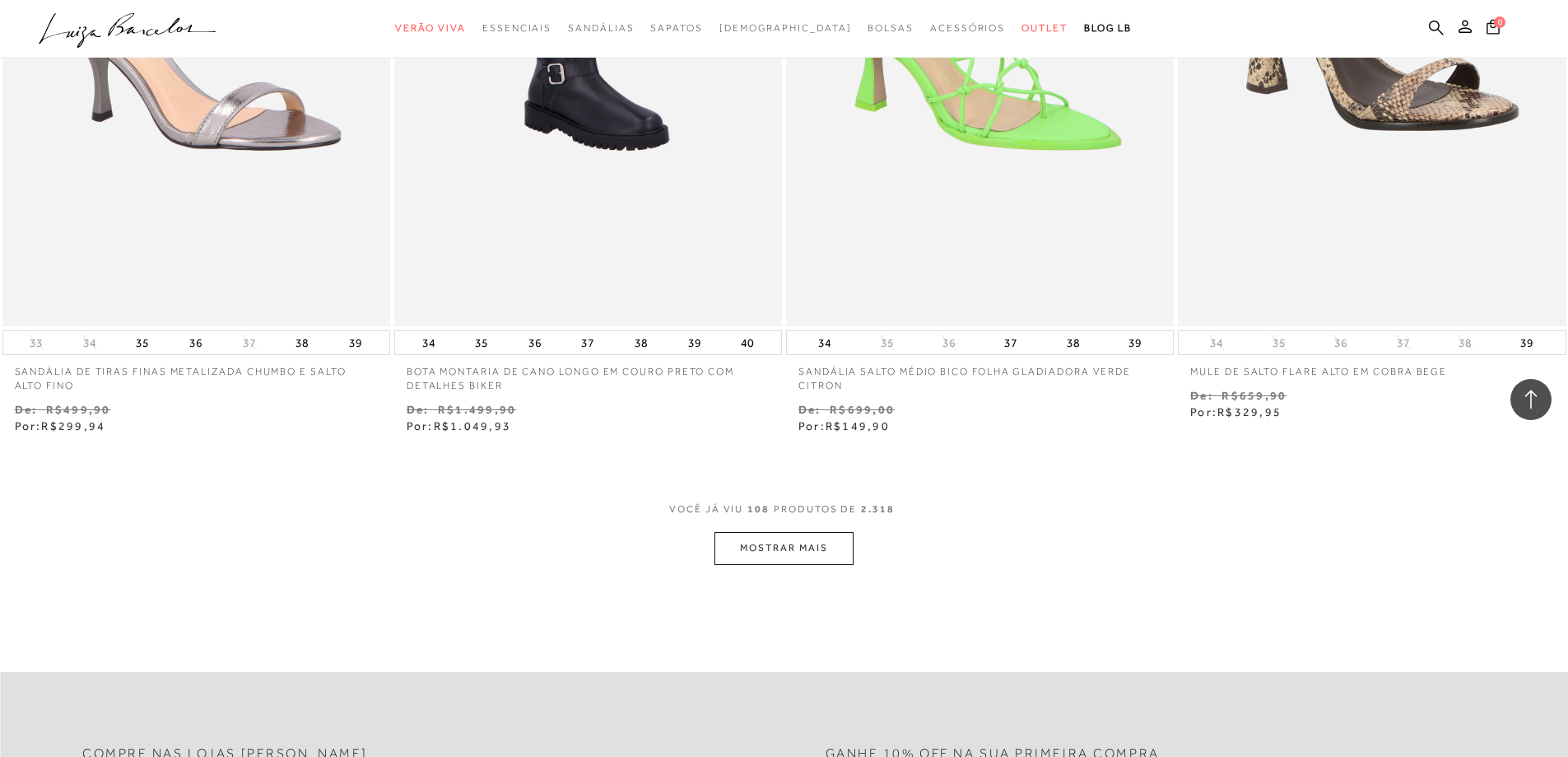
click at [757, 554] on button "MOSTRAR MAIS" at bounding box center [784, 548] width 138 height 32
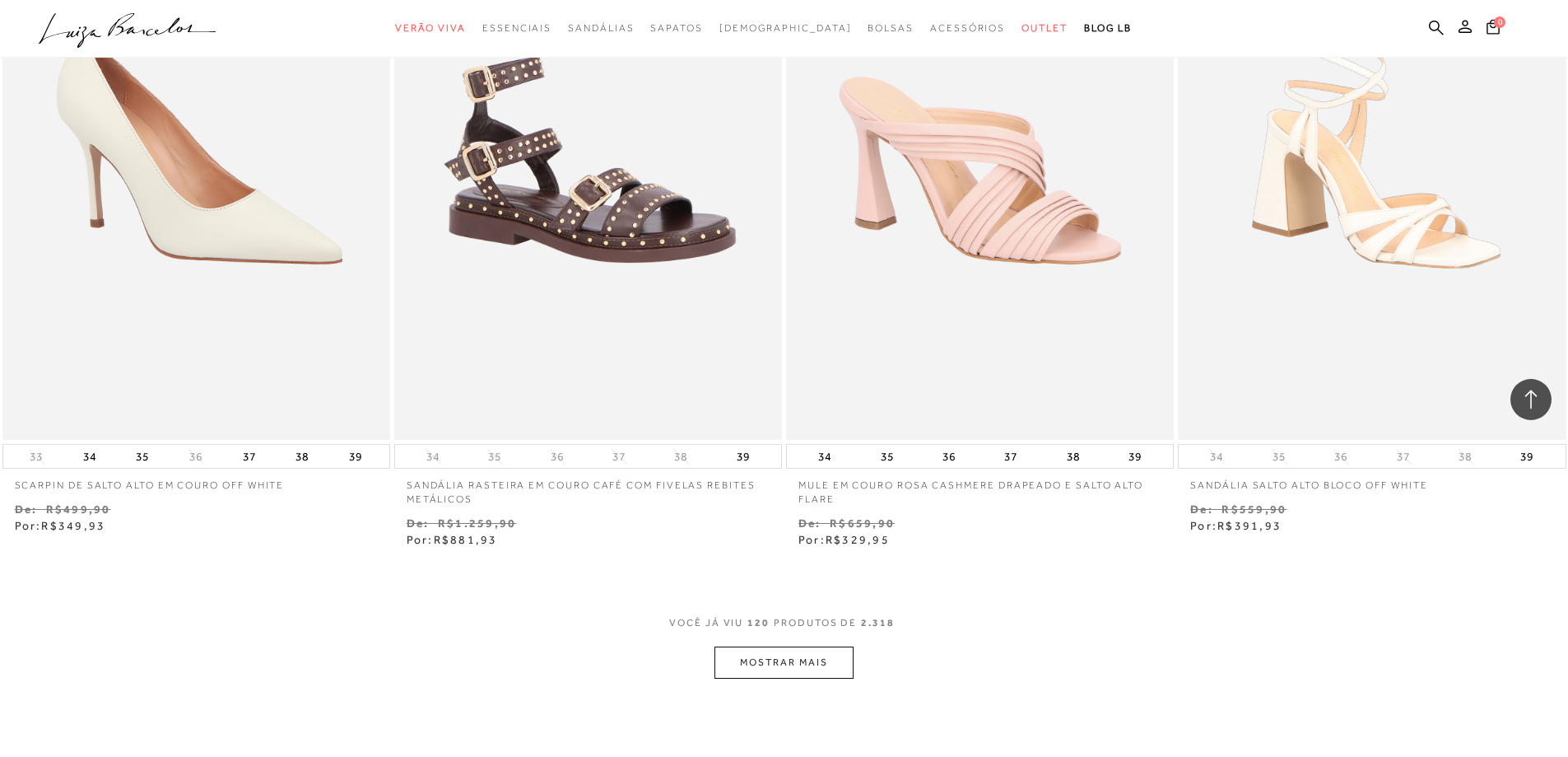
scroll to position [20751, 0]
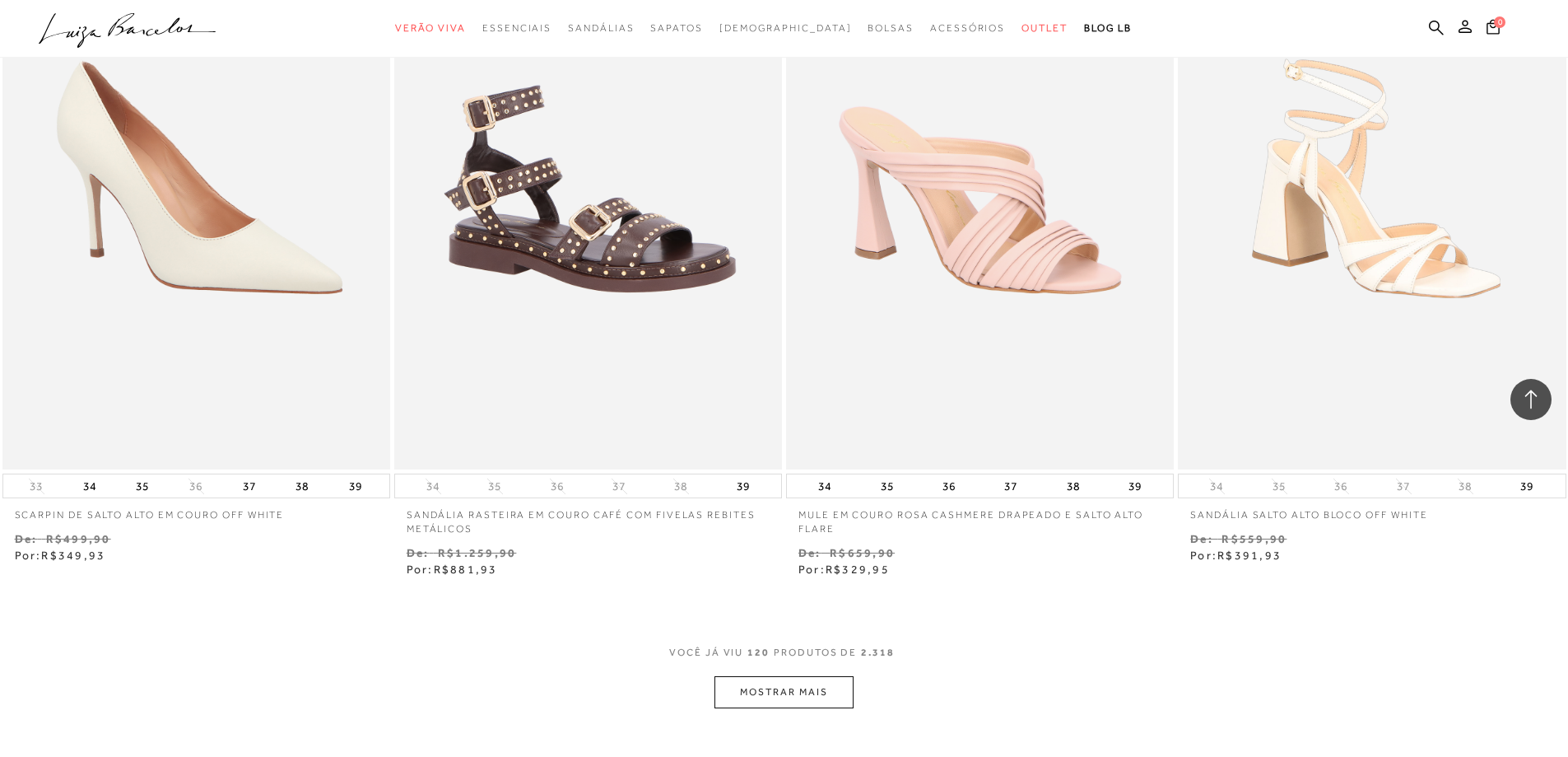
click at [750, 688] on button "MOSTRAR MAIS" at bounding box center [784, 692] width 138 height 32
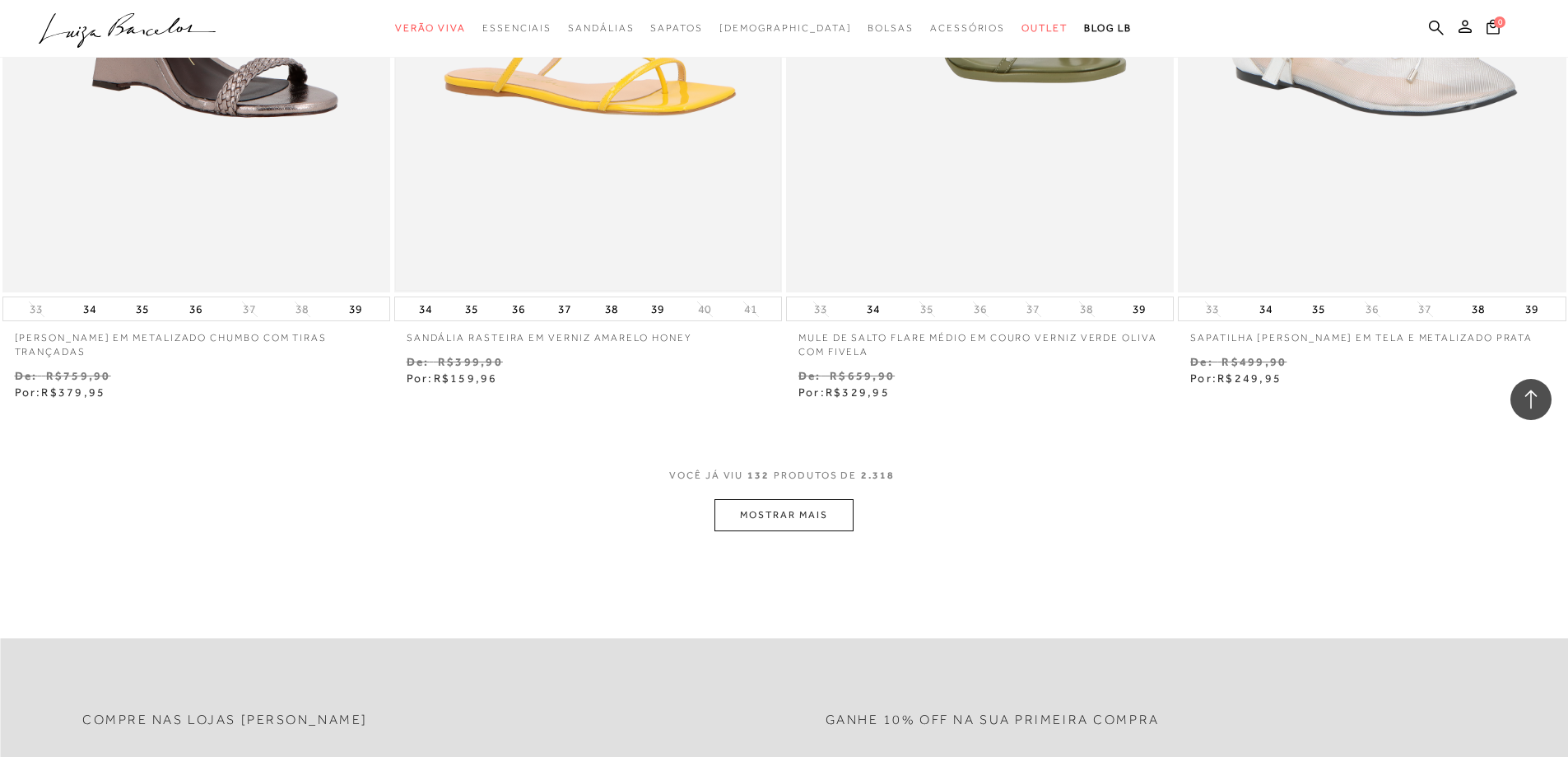
scroll to position [23057, 0]
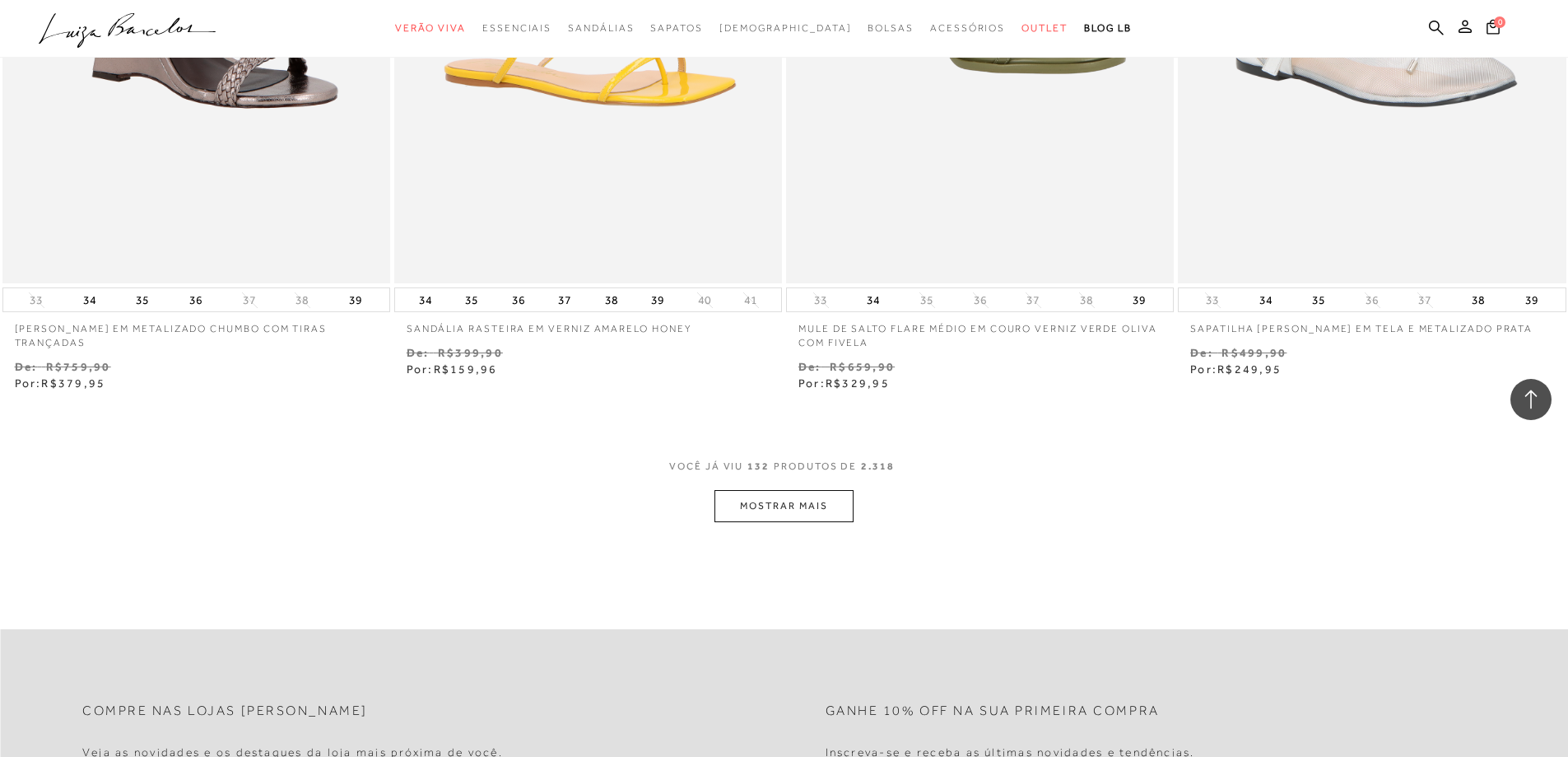
click at [795, 505] on button "MOSTRAR MAIS" at bounding box center [784, 505] width 138 height 32
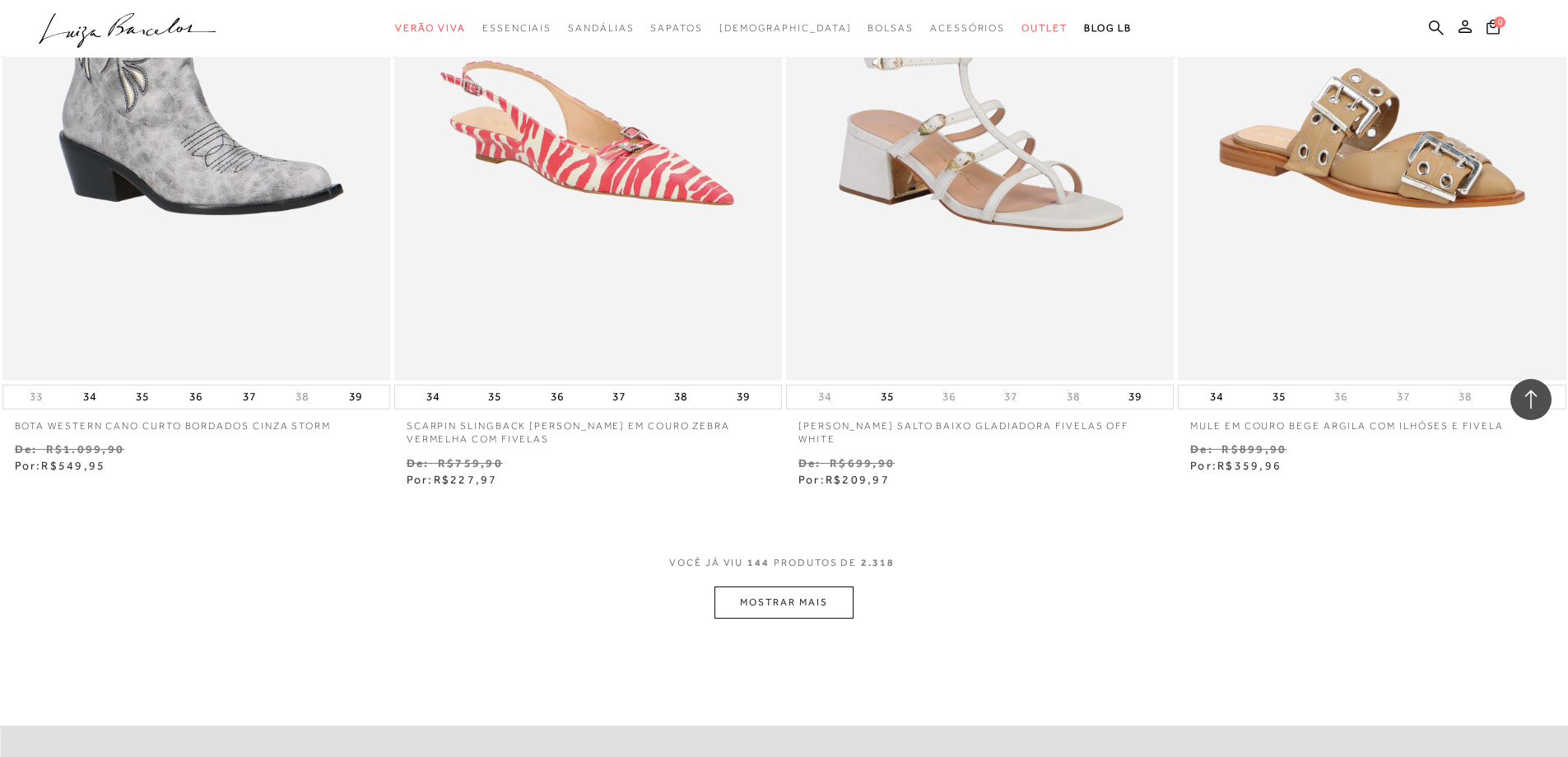
scroll to position [25198, 0]
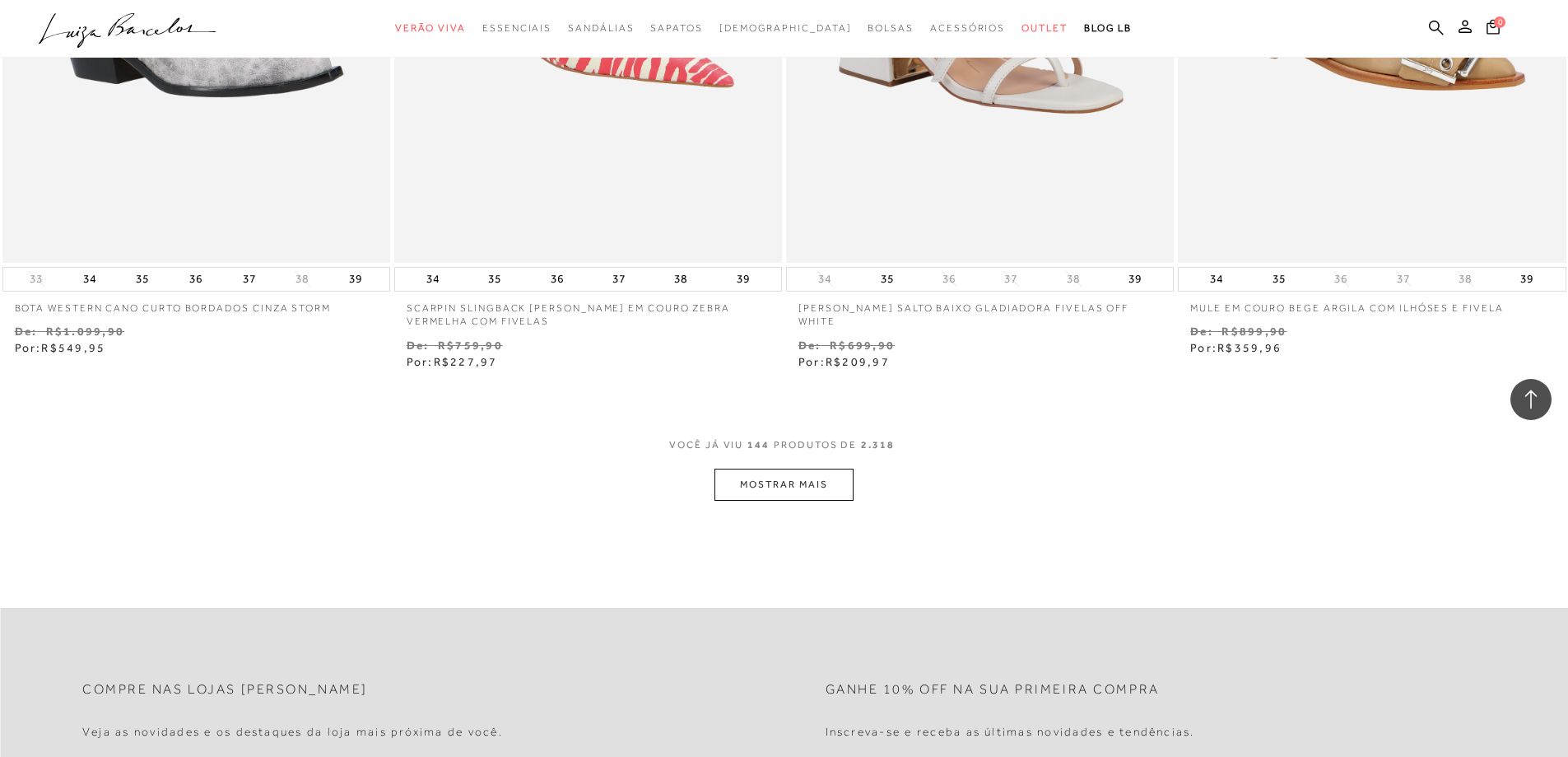
click at [807, 501] on button "MOSTRAR MAIS" at bounding box center [784, 484] width 138 height 32
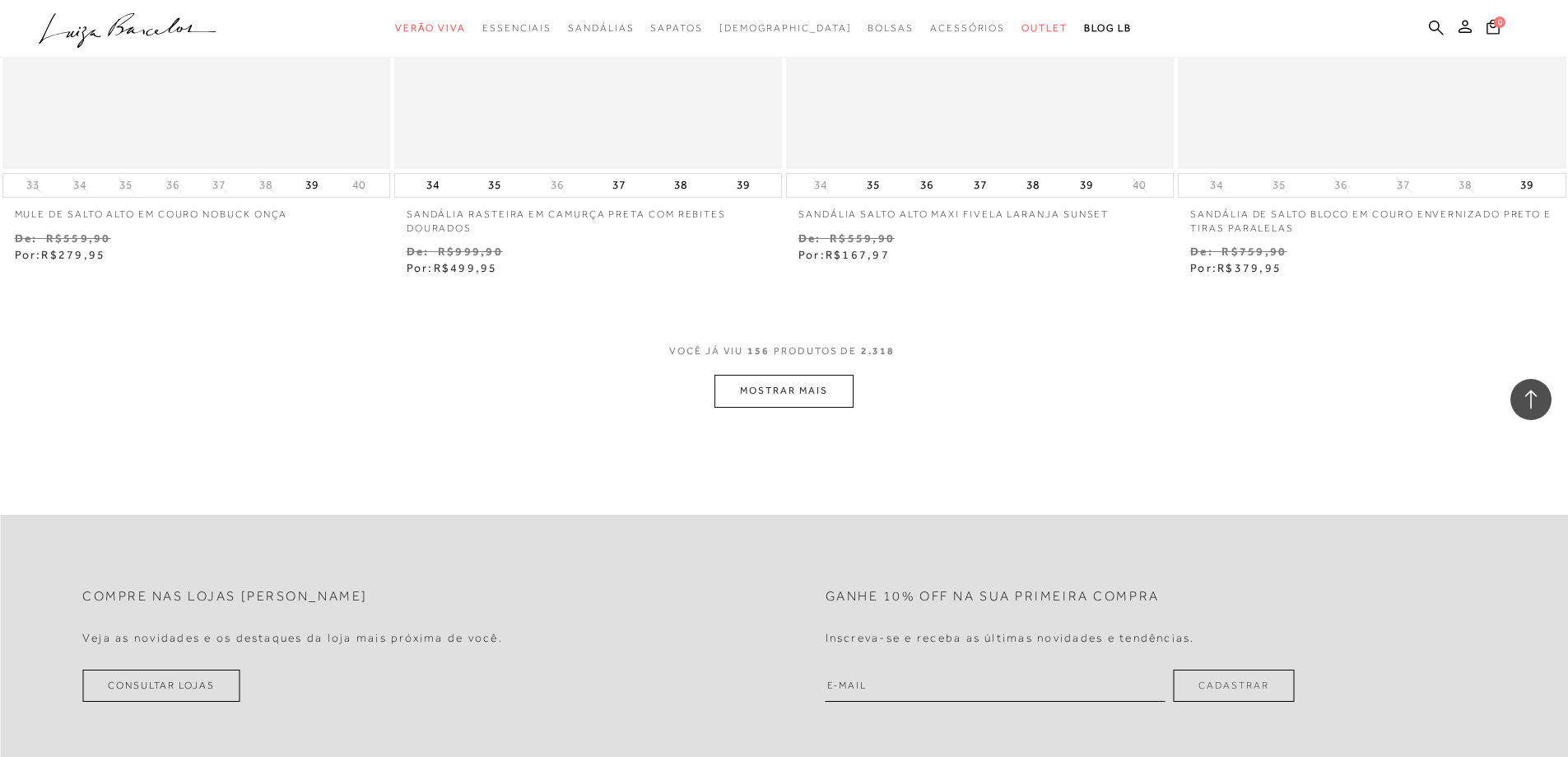
scroll to position [27504, 0]
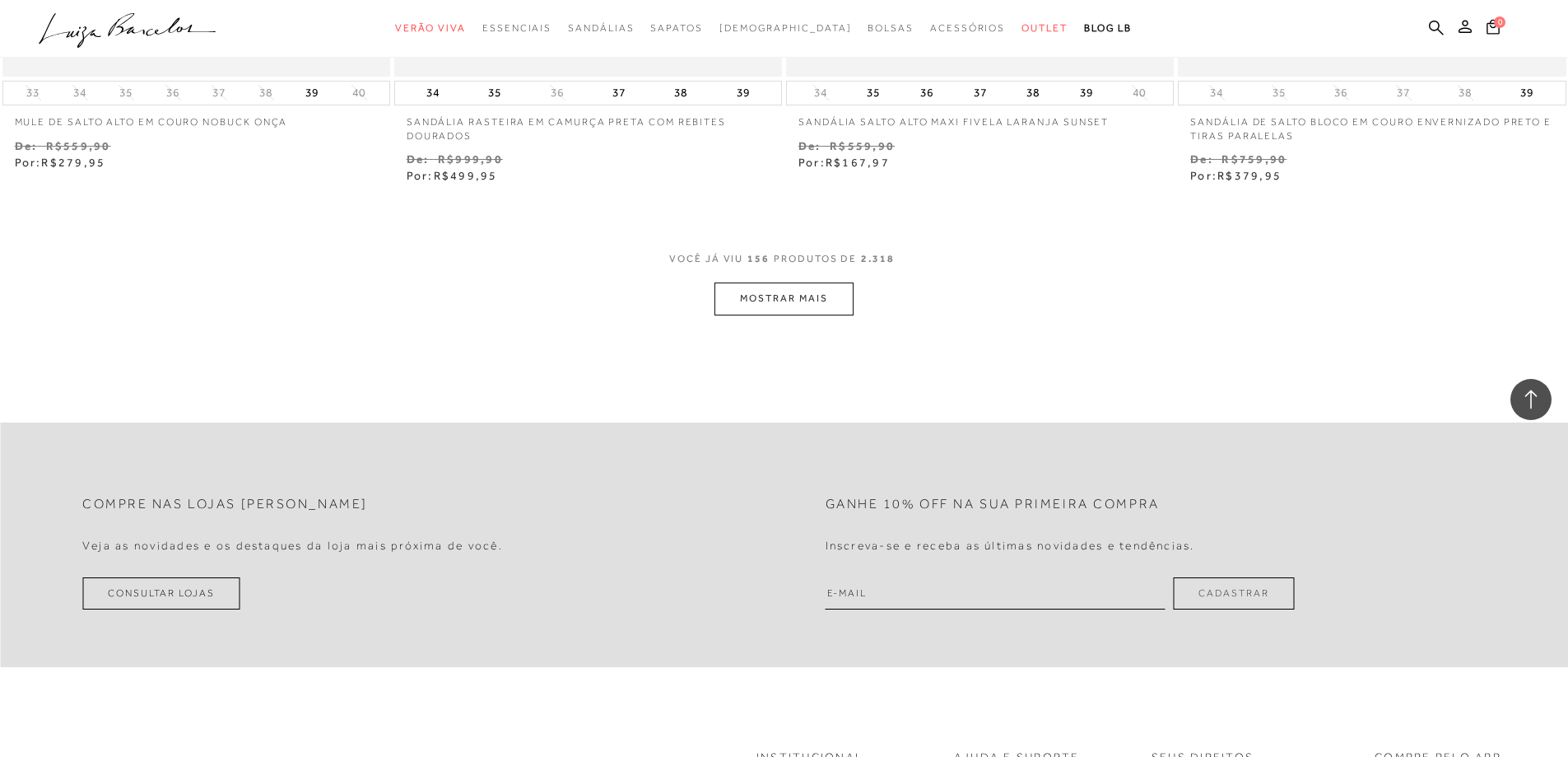
click at [775, 303] on button "MOSTRAR MAIS" at bounding box center [784, 298] width 138 height 32
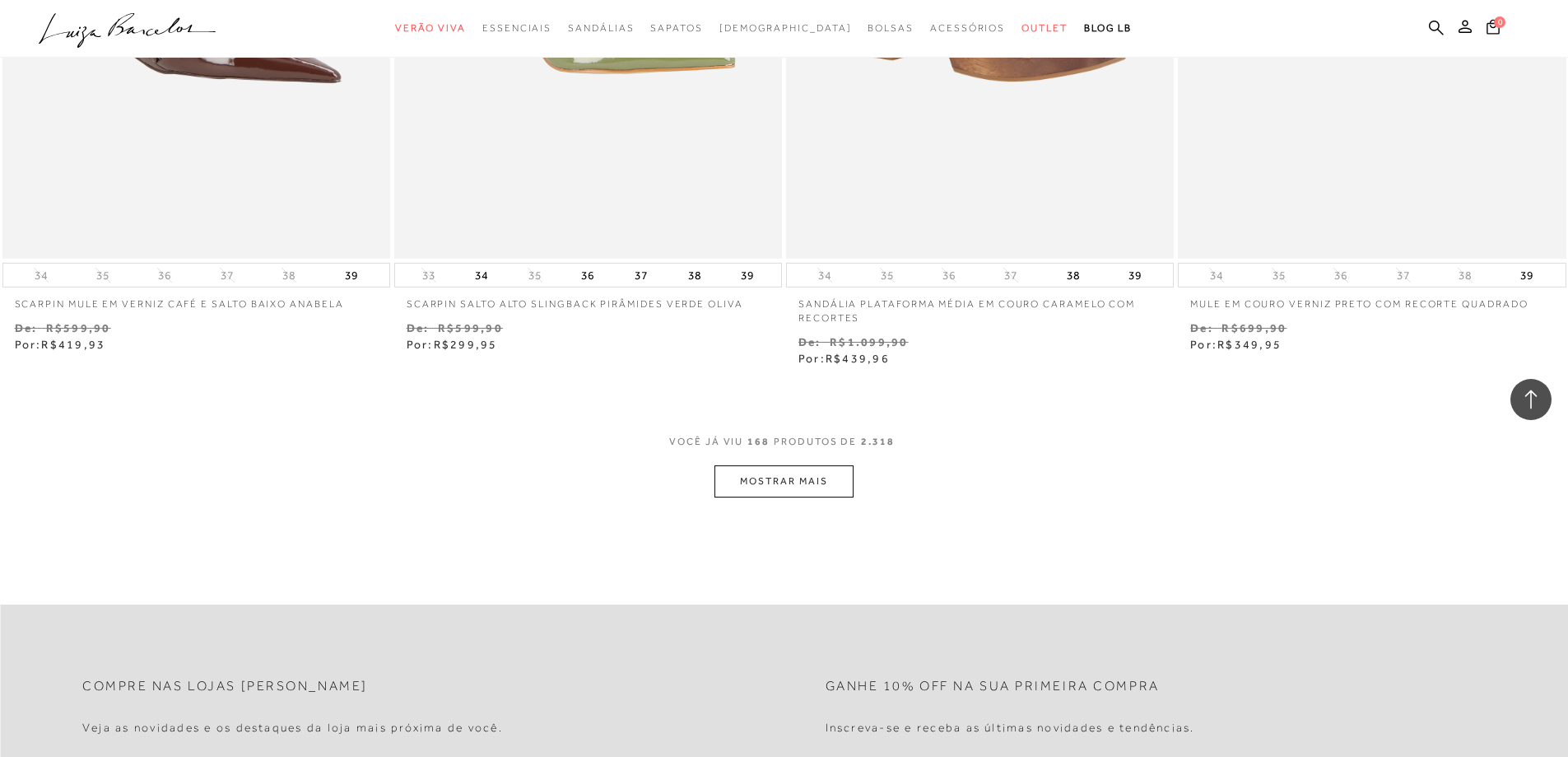
scroll to position [29562, 0]
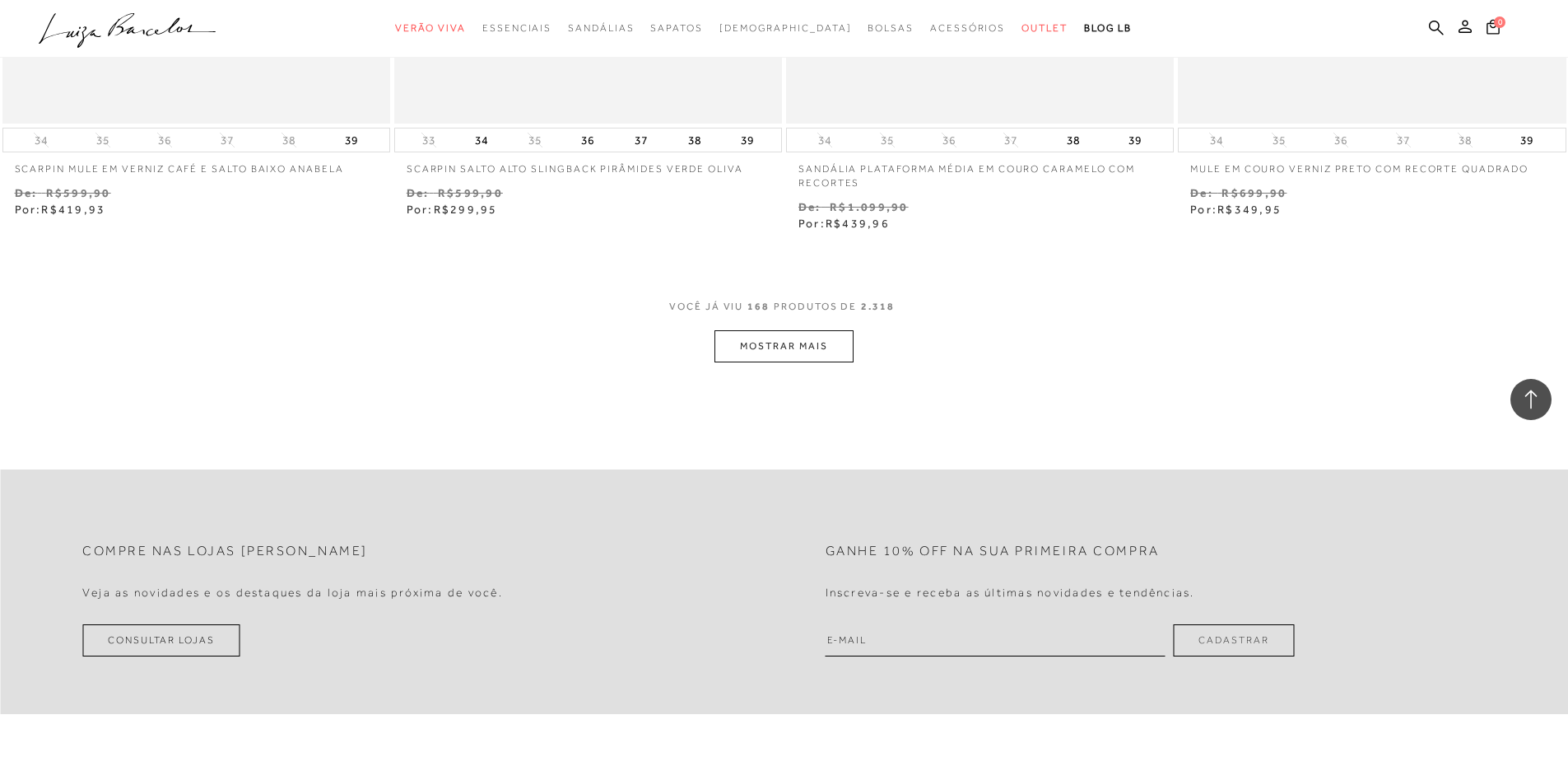
click at [782, 354] on button "MOSTRAR MAIS" at bounding box center [784, 346] width 138 height 32
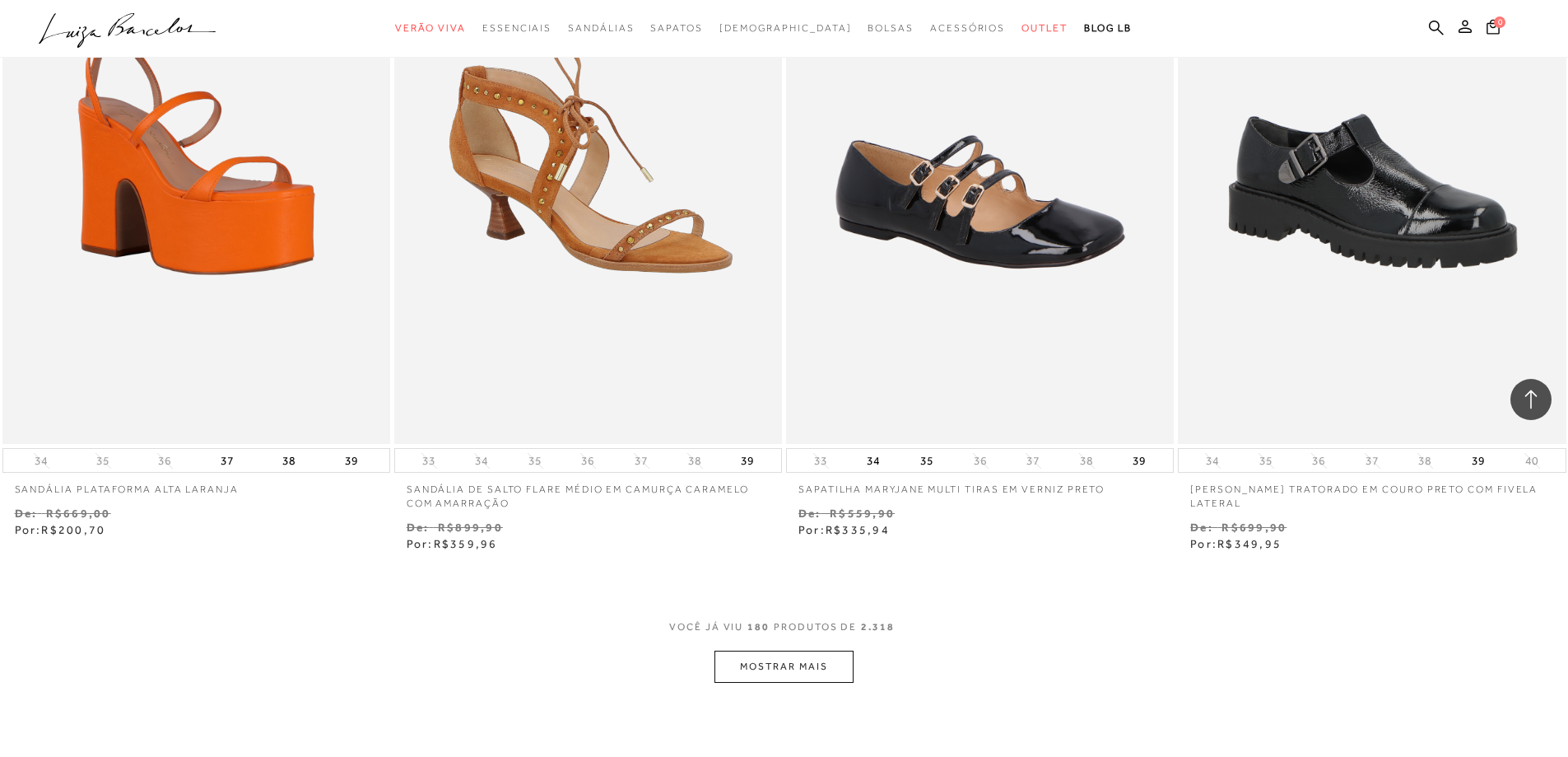
scroll to position [31374, 0]
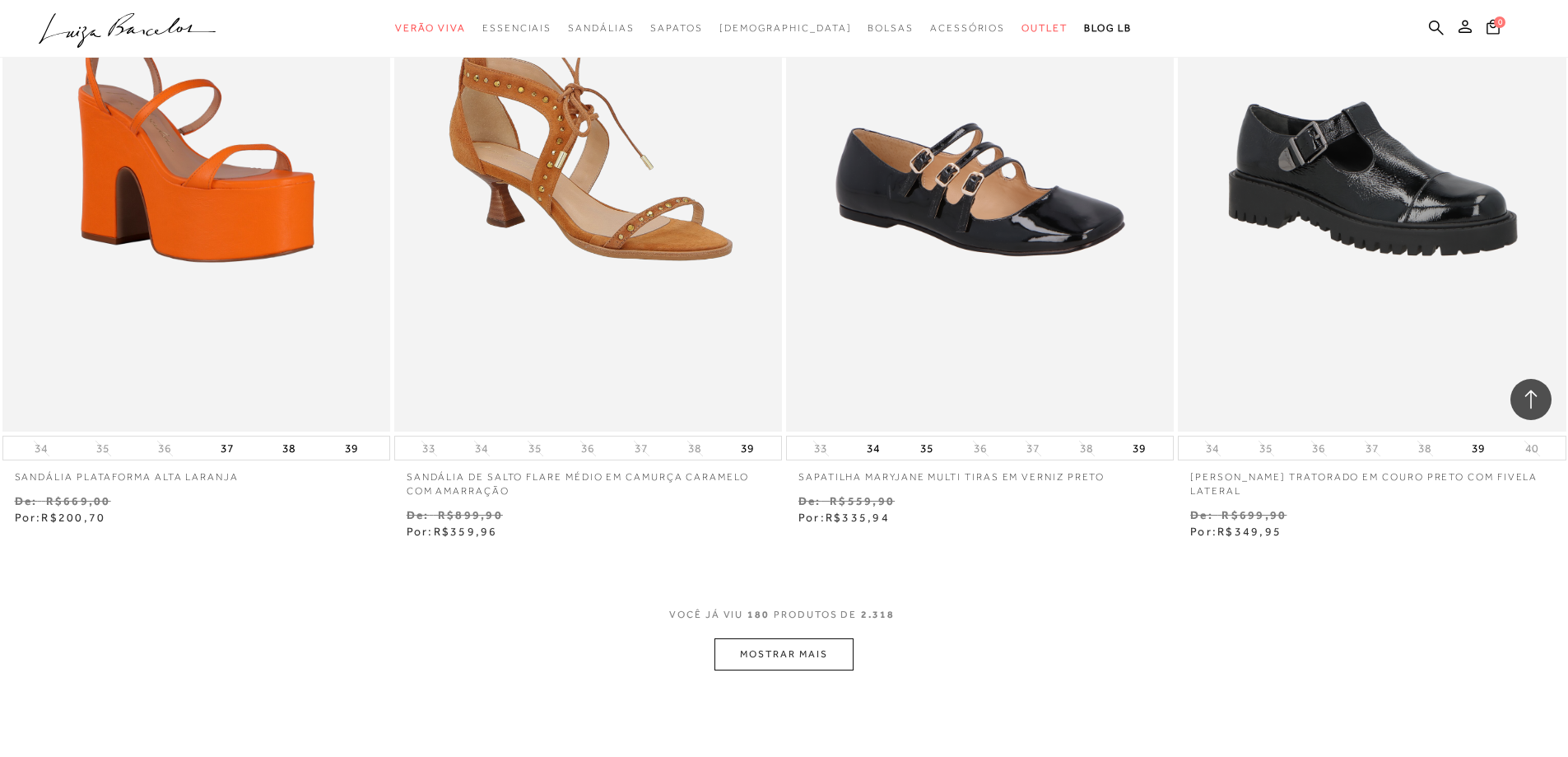
click at [792, 656] on button "MOSTRAR MAIS" at bounding box center [784, 654] width 138 height 32
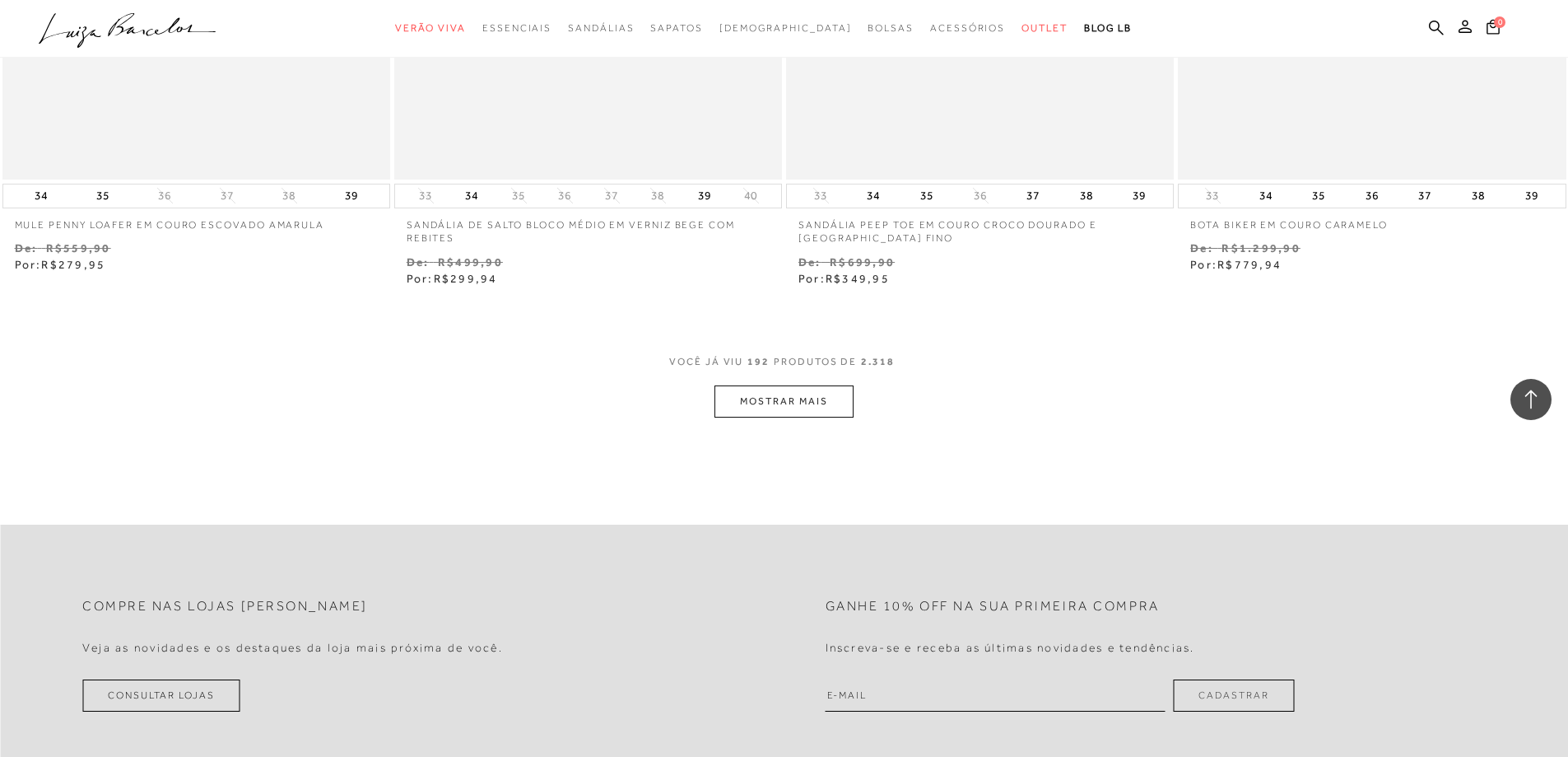
scroll to position [33762, 0]
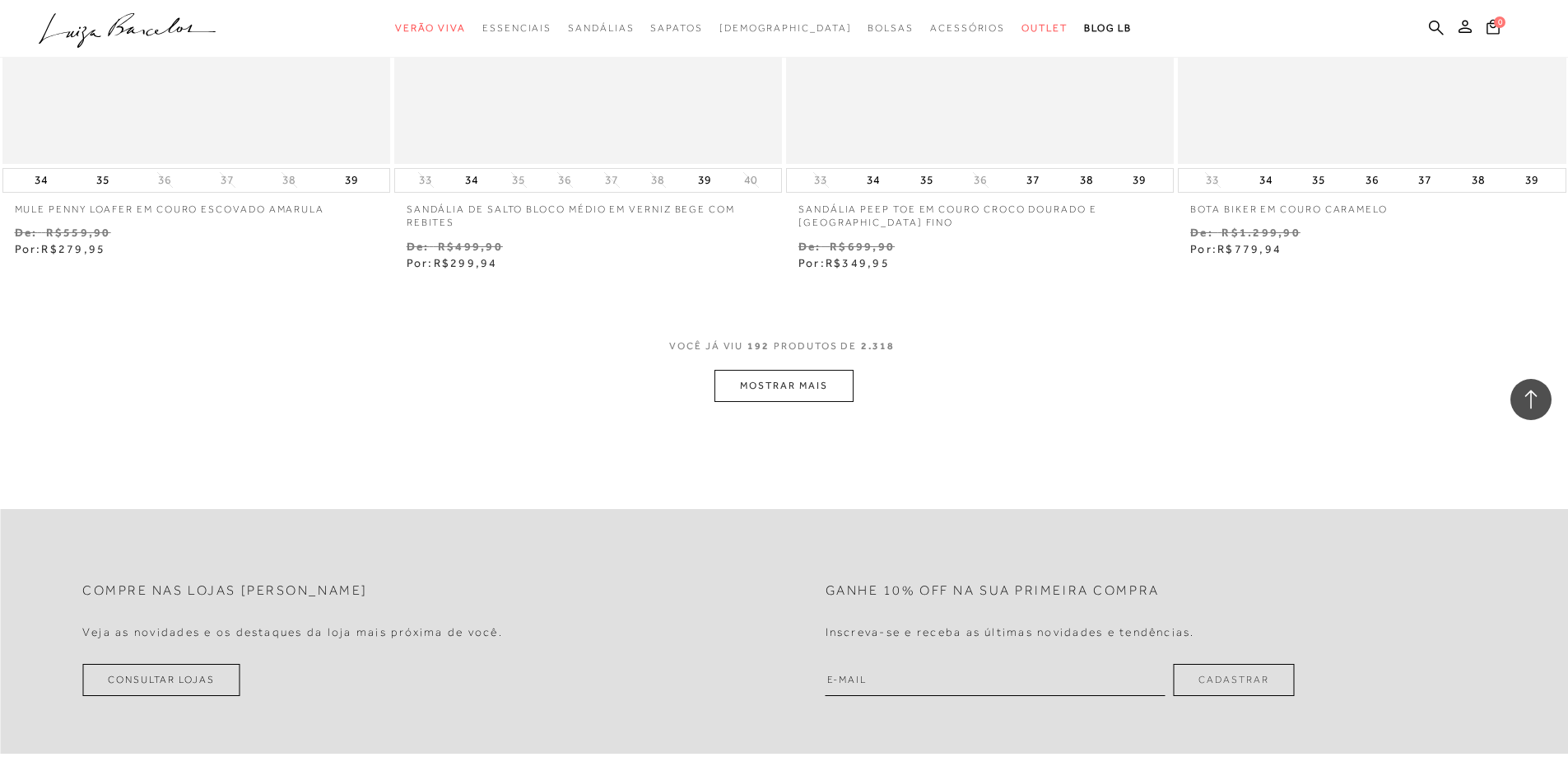
click at [793, 389] on button "MOSTRAR MAIS" at bounding box center [784, 385] width 138 height 32
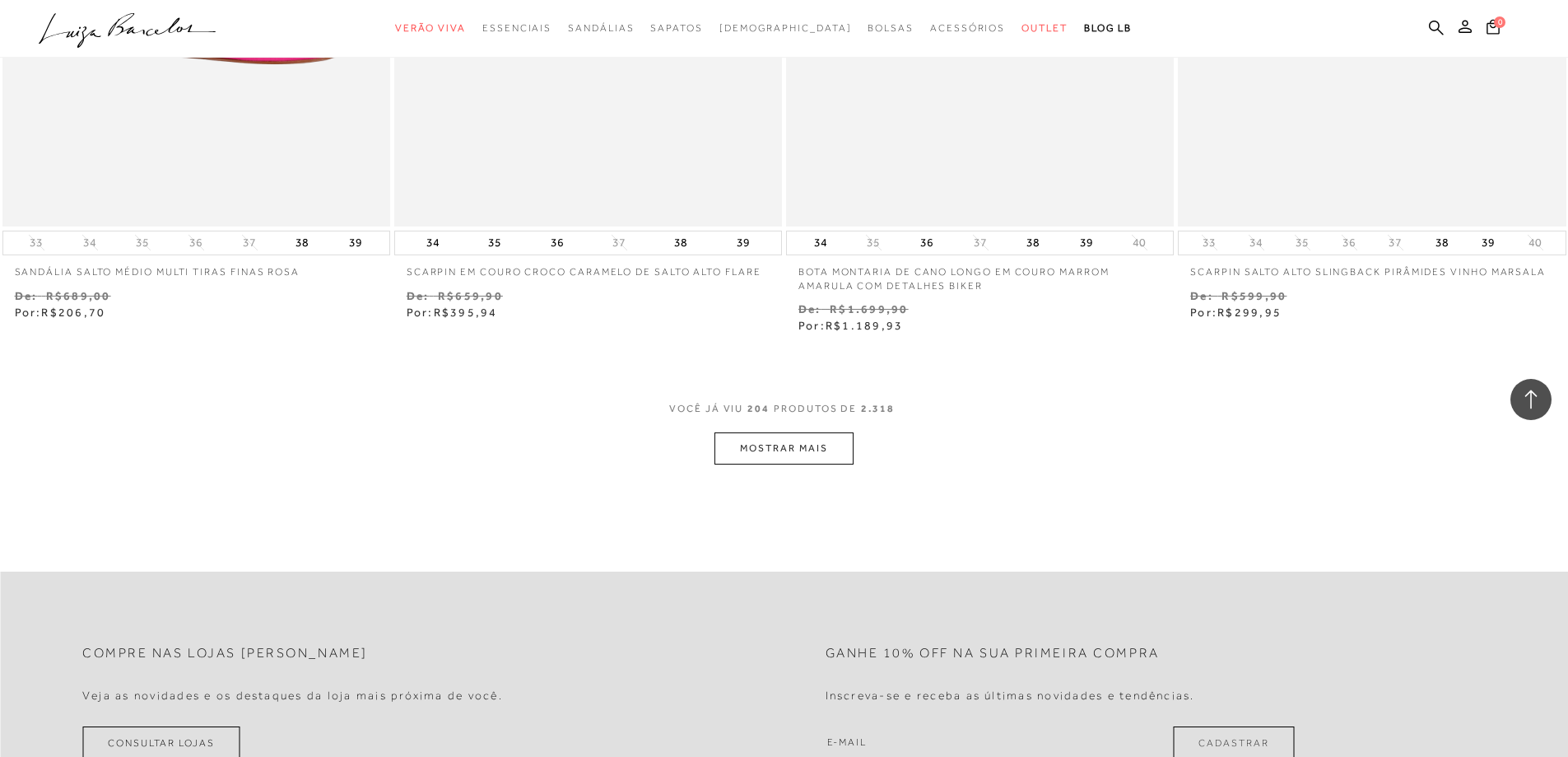
scroll to position [35821, 0]
click at [803, 438] on button "MOSTRAR MAIS" at bounding box center [784, 446] width 138 height 32
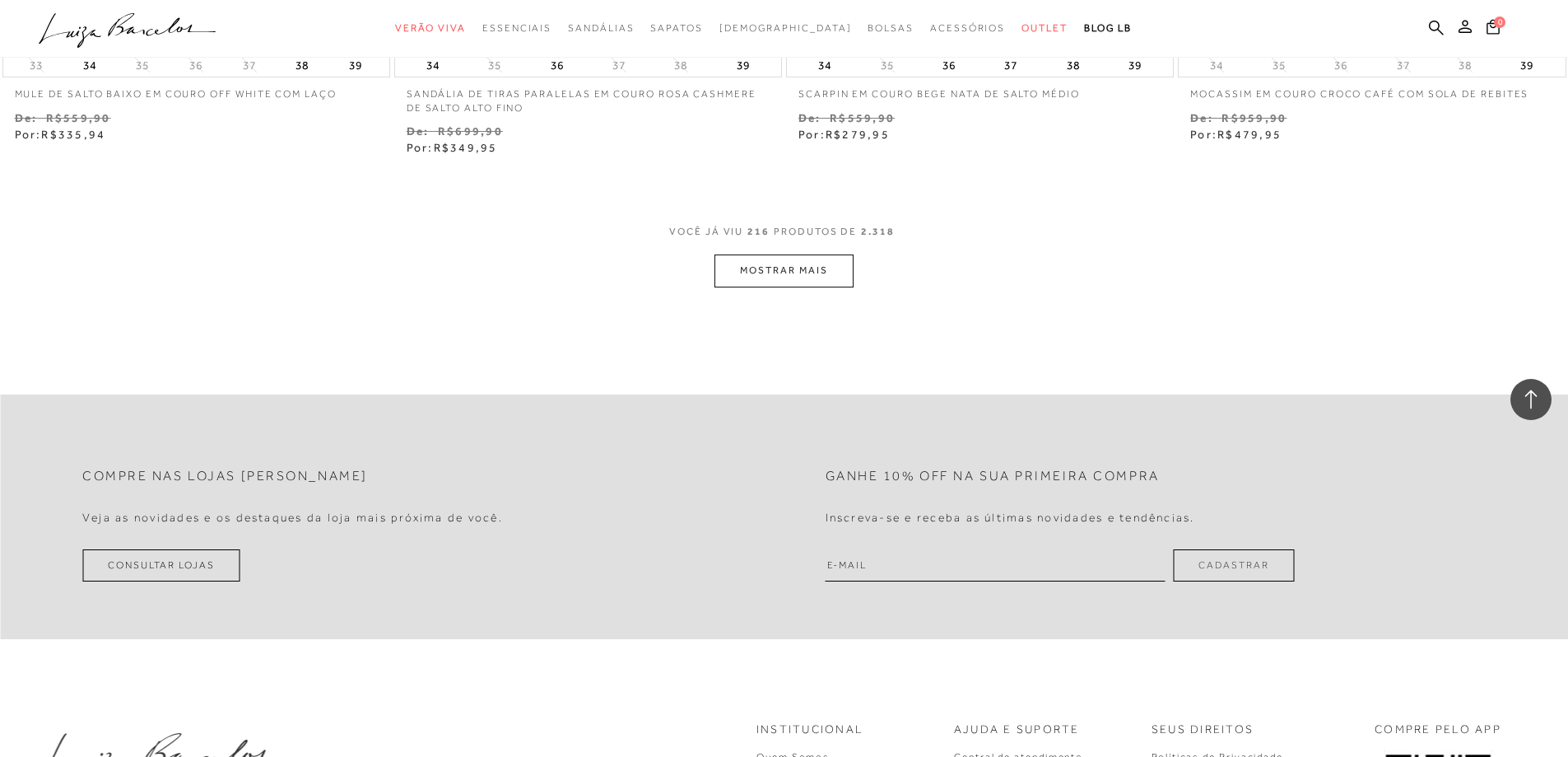
scroll to position [38126, 0]
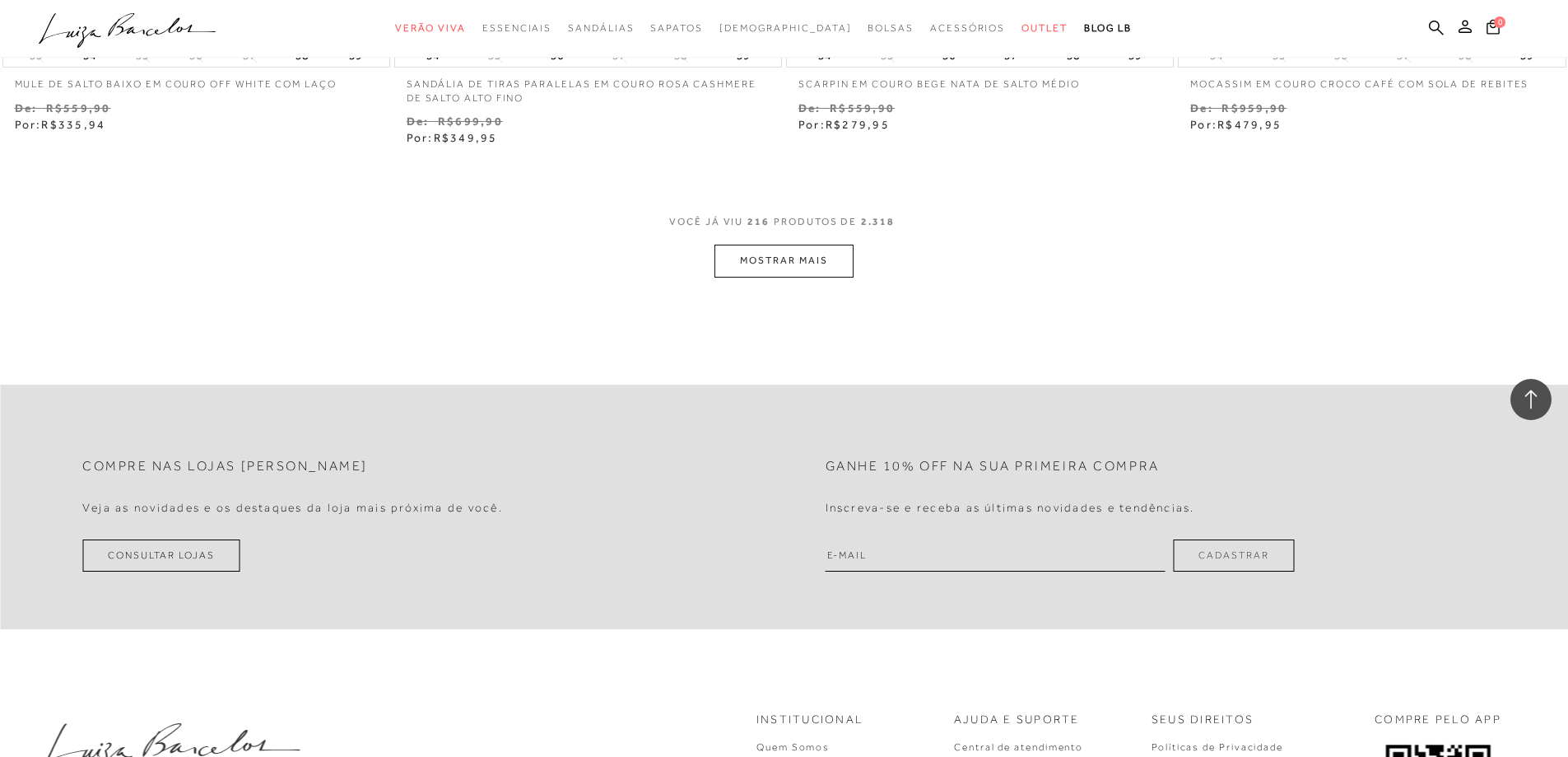
click at [769, 257] on button "MOSTRAR MAIS" at bounding box center [784, 260] width 138 height 32
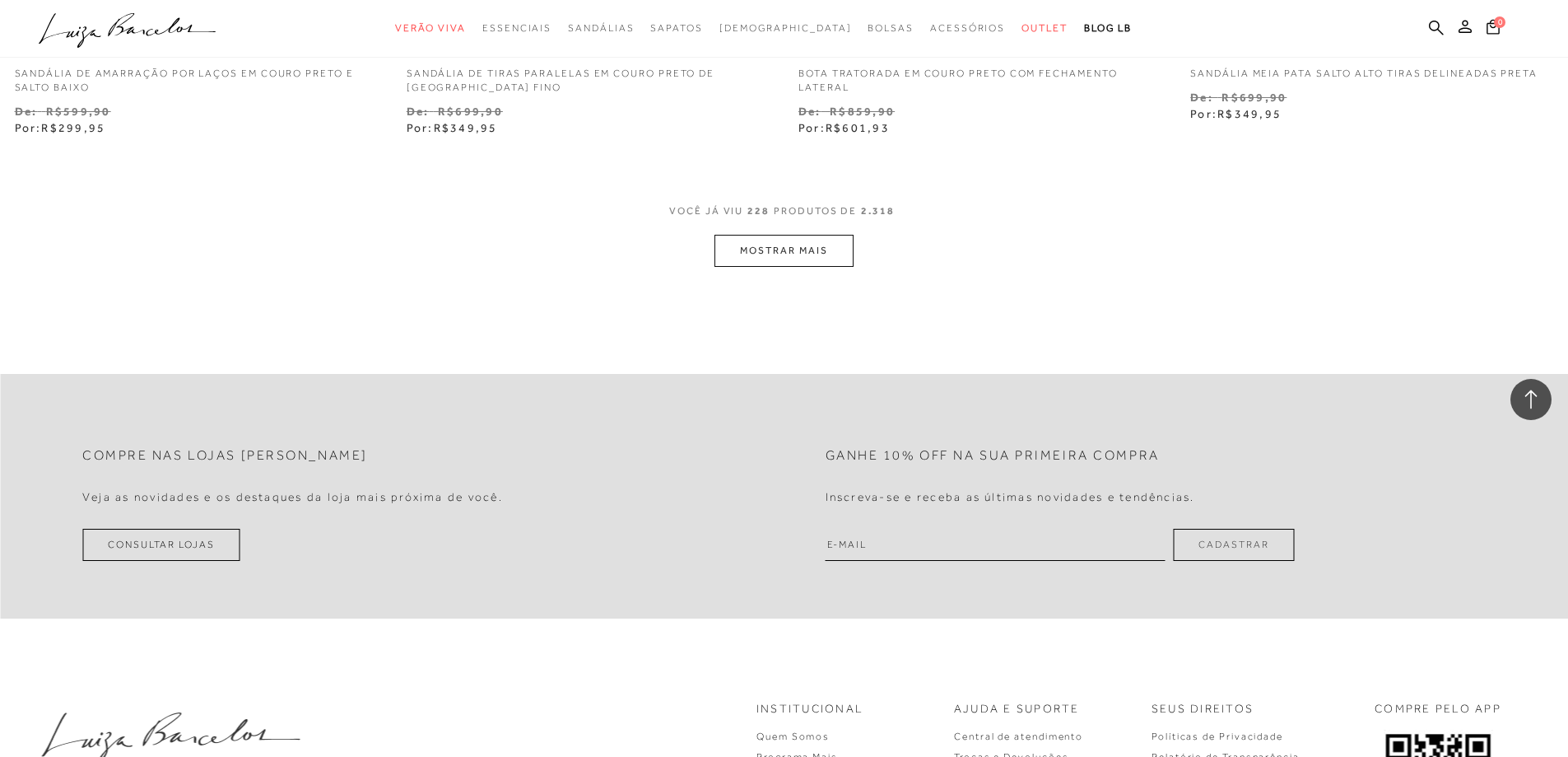
scroll to position [40267, 0]
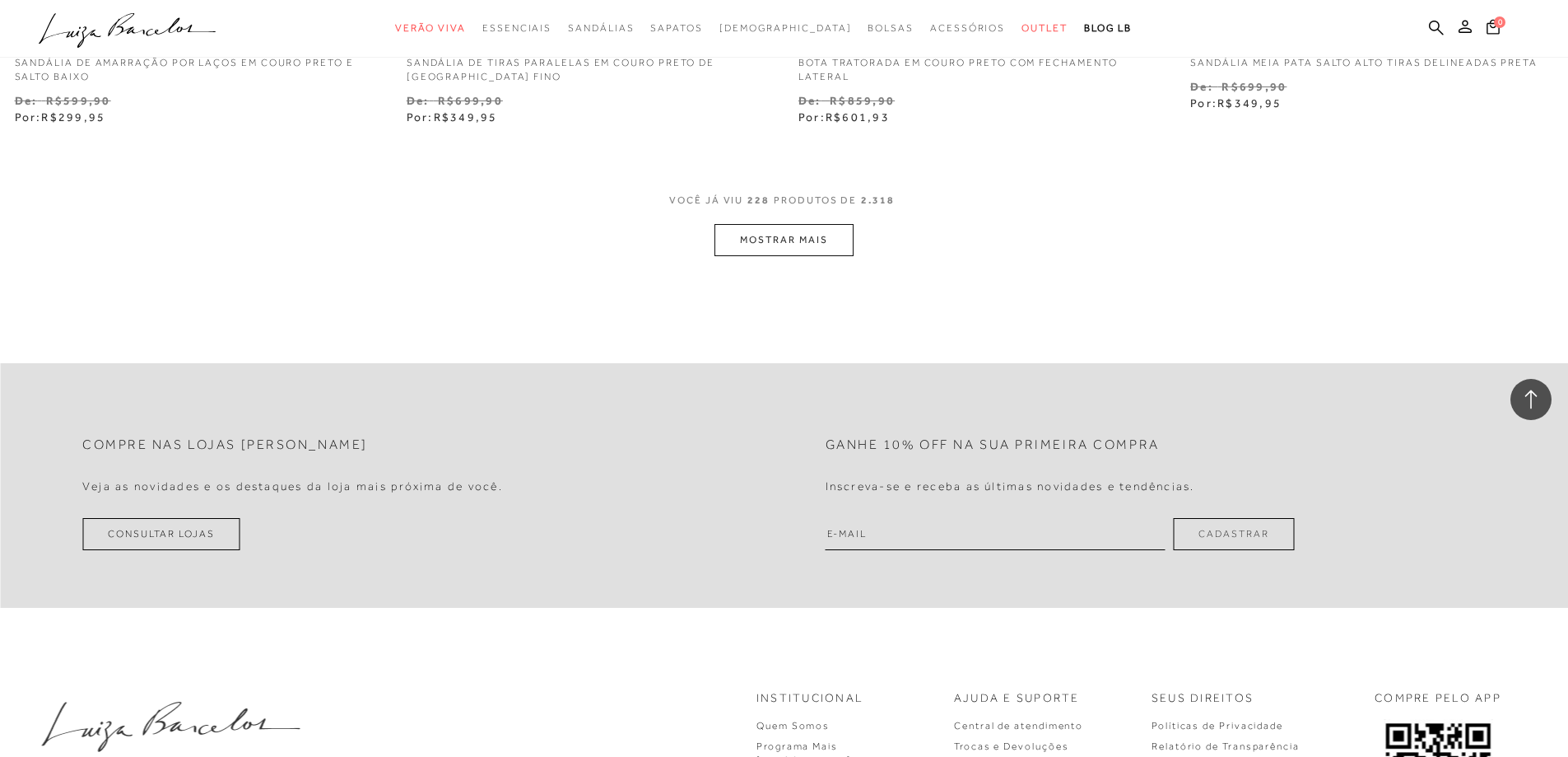
click at [793, 231] on button "MOSTRAR MAIS" at bounding box center [784, 240] width 138 height 32
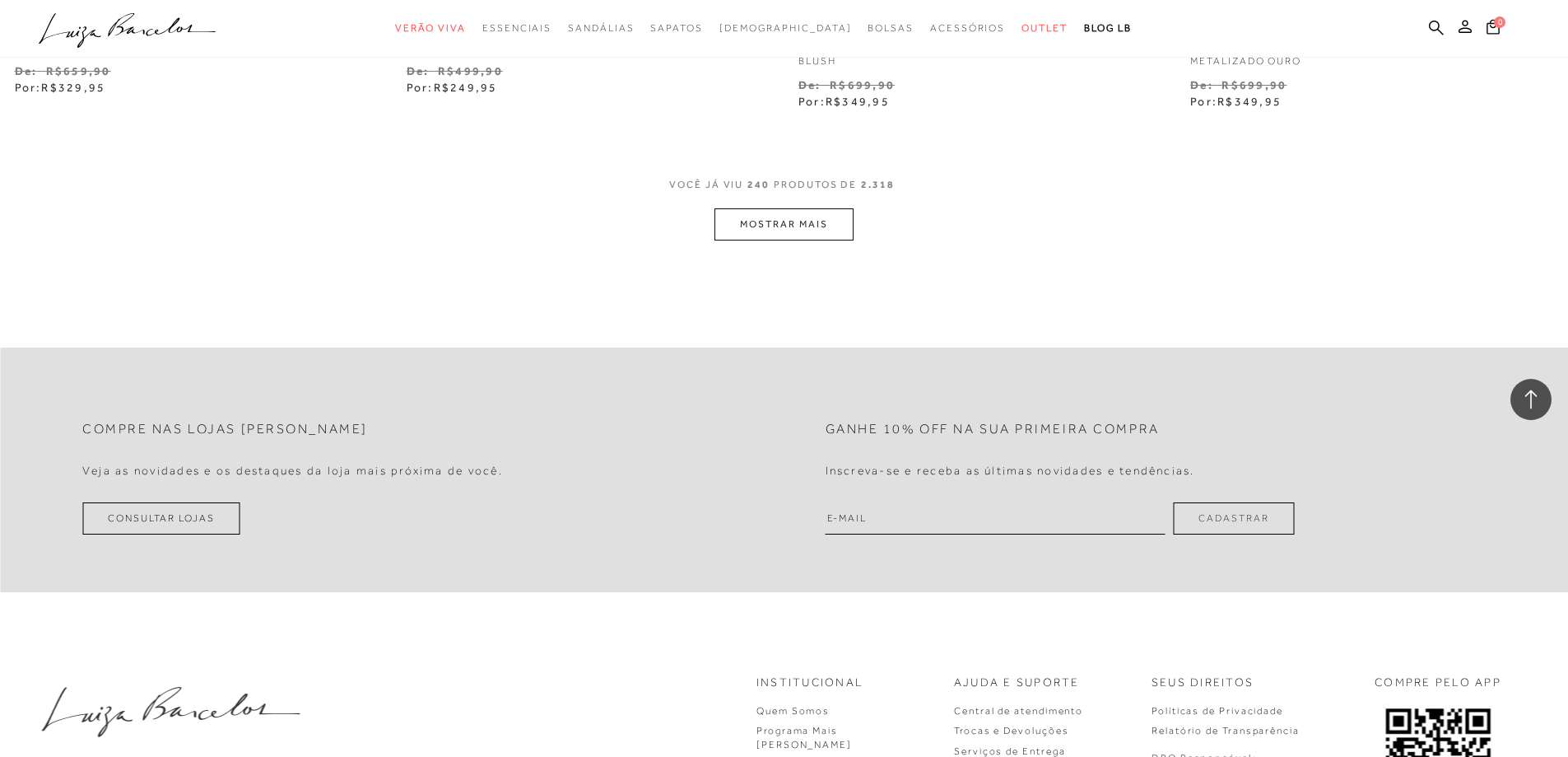
scroll to position [42408, 0]
click at [789, 222] on button "MOSTRAR MAIS" at bounding box center [784, 219] width 138 height 32
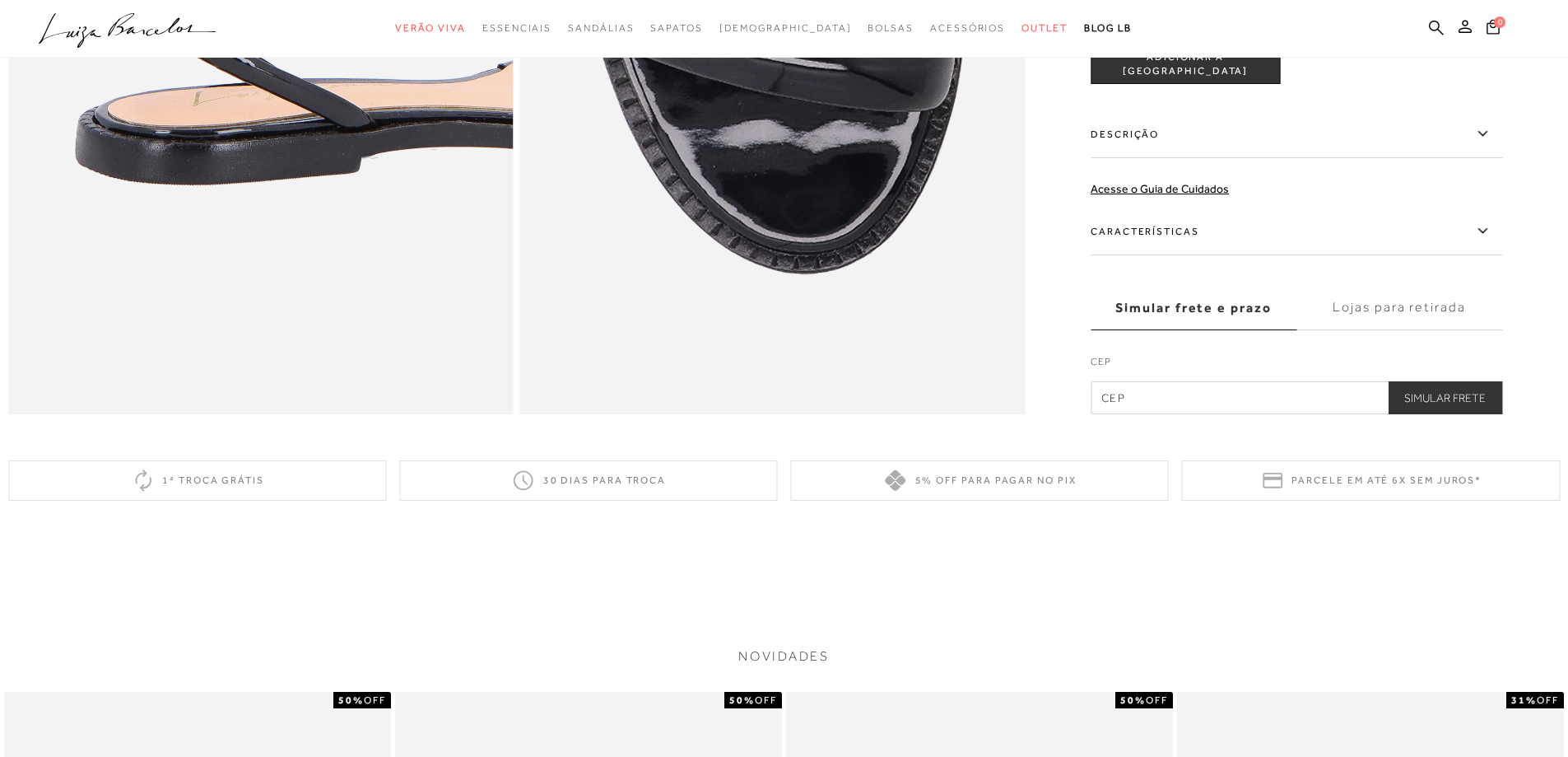
scroll to position [1729, 0]
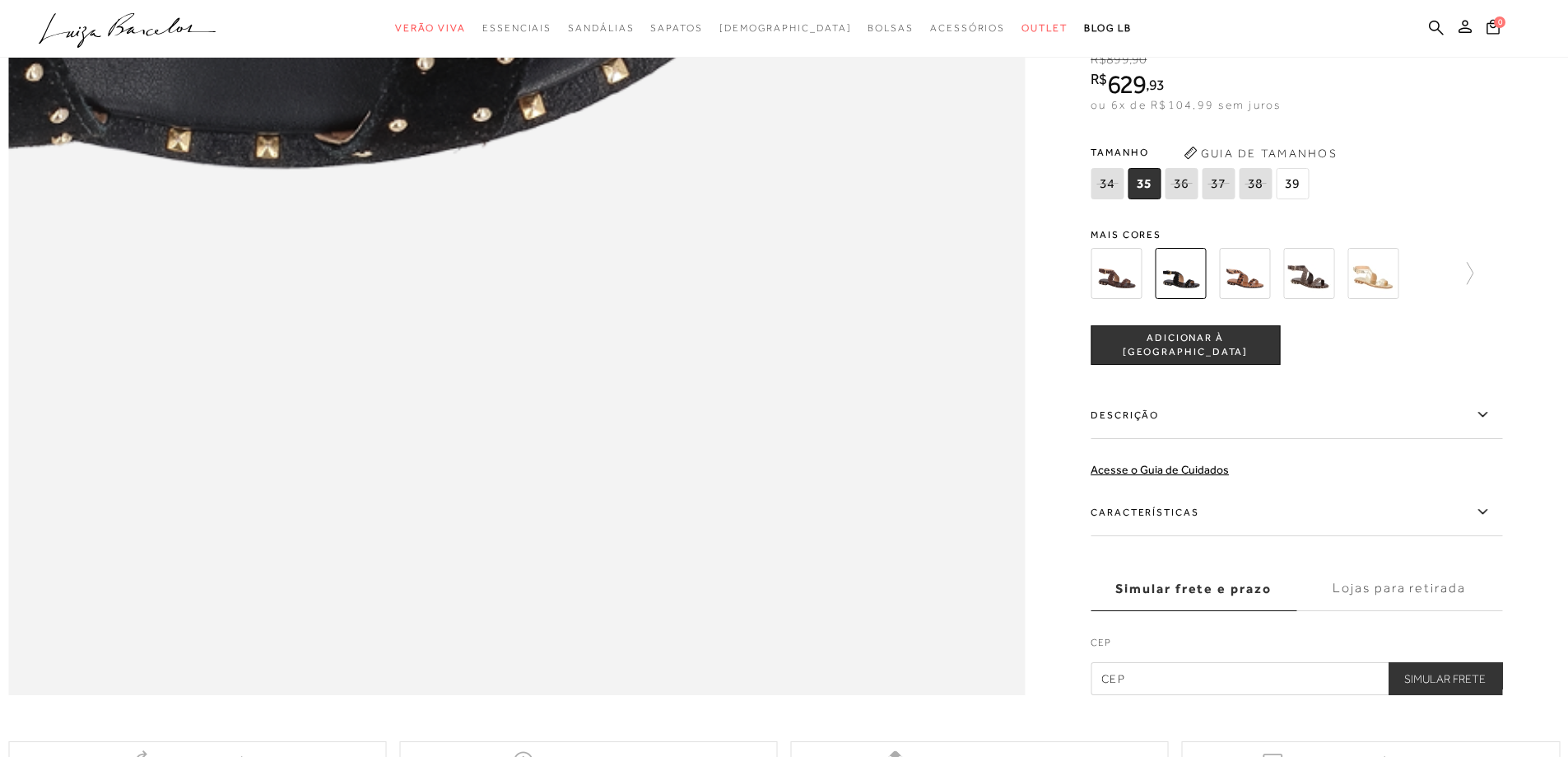
scroll to position [2306, 0]
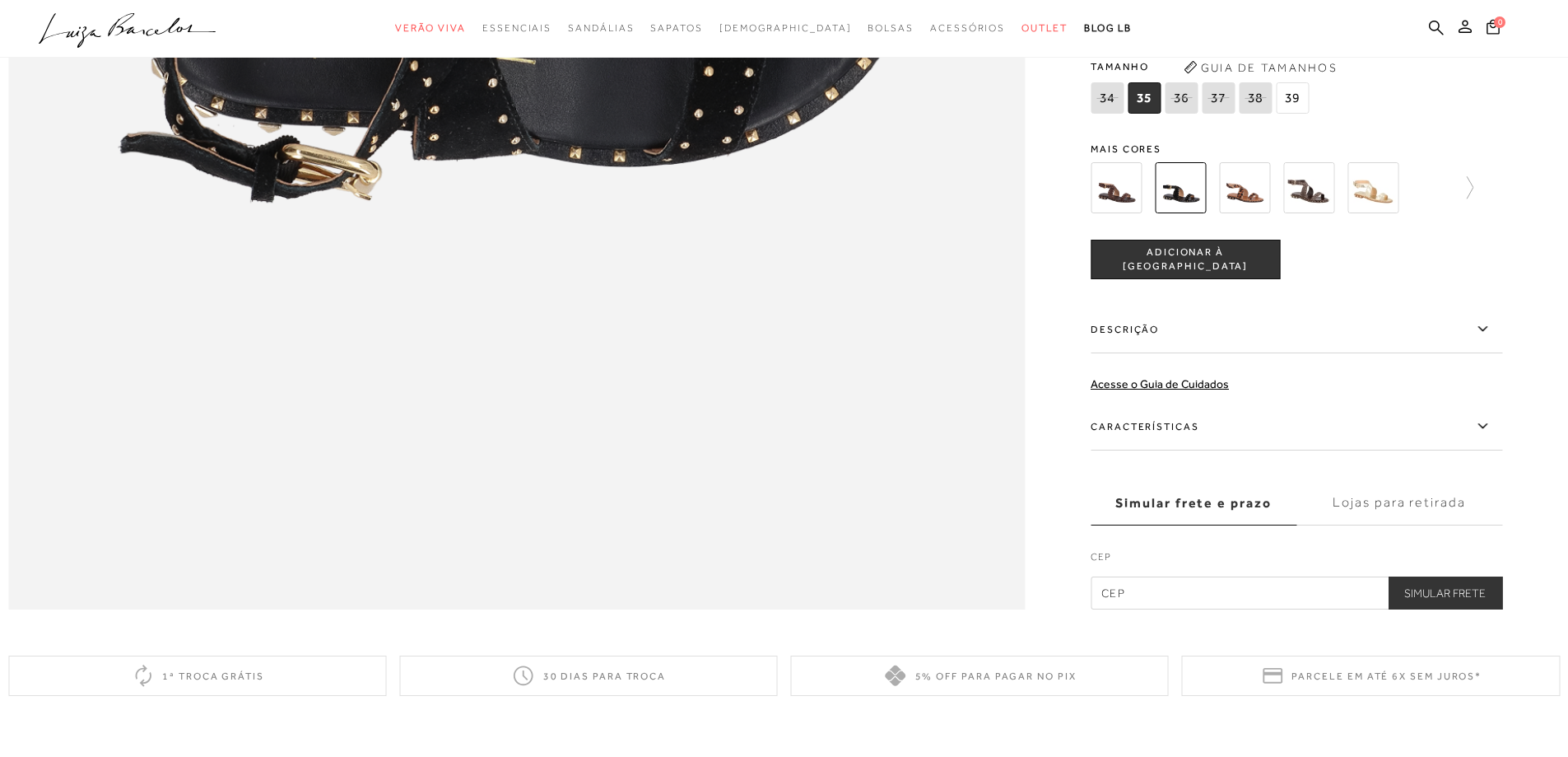
click at [1113, 213] on img at bounding box center [1115, 187] width 51 height 51
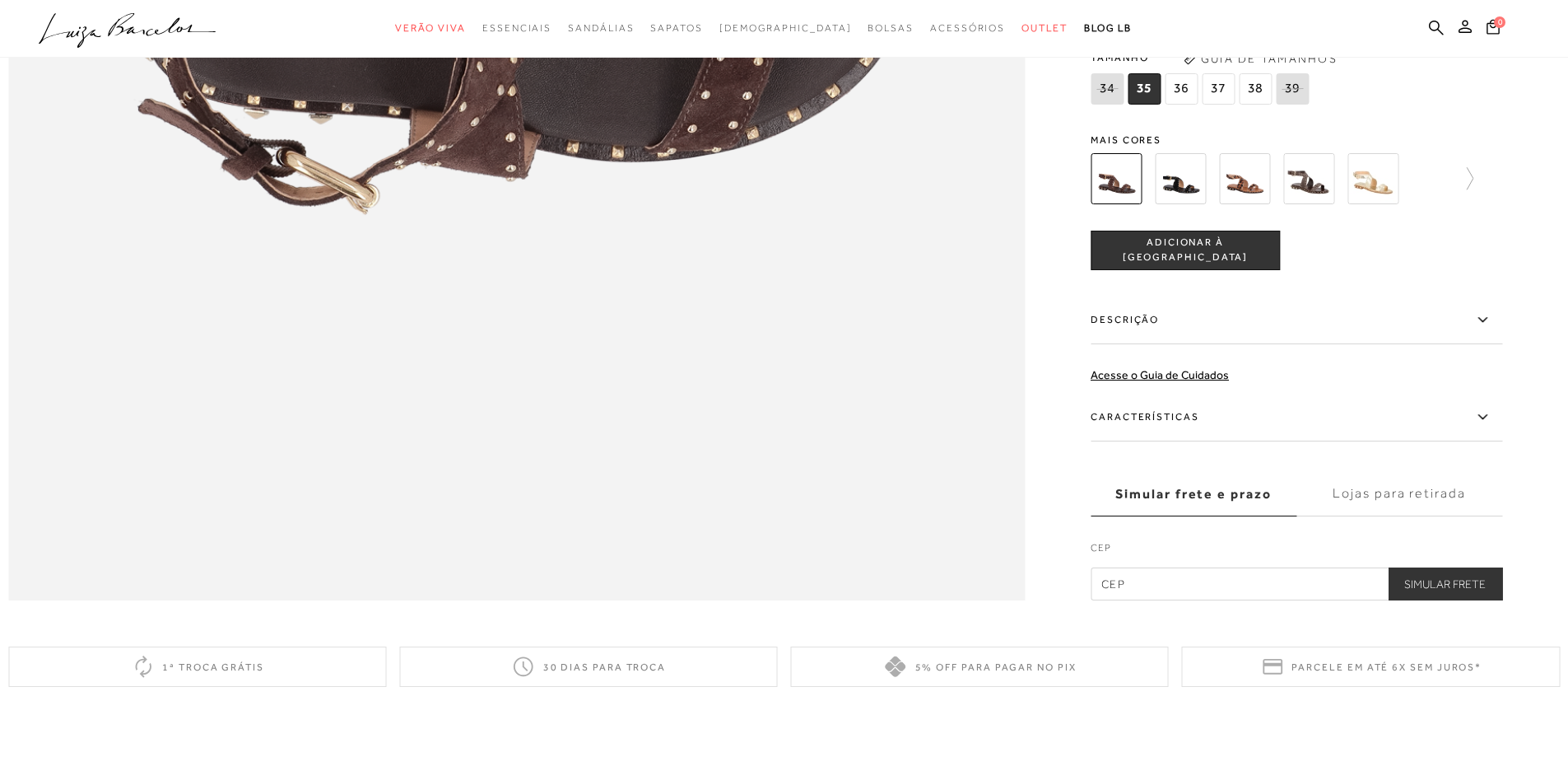
scroll to position [2059, 0]
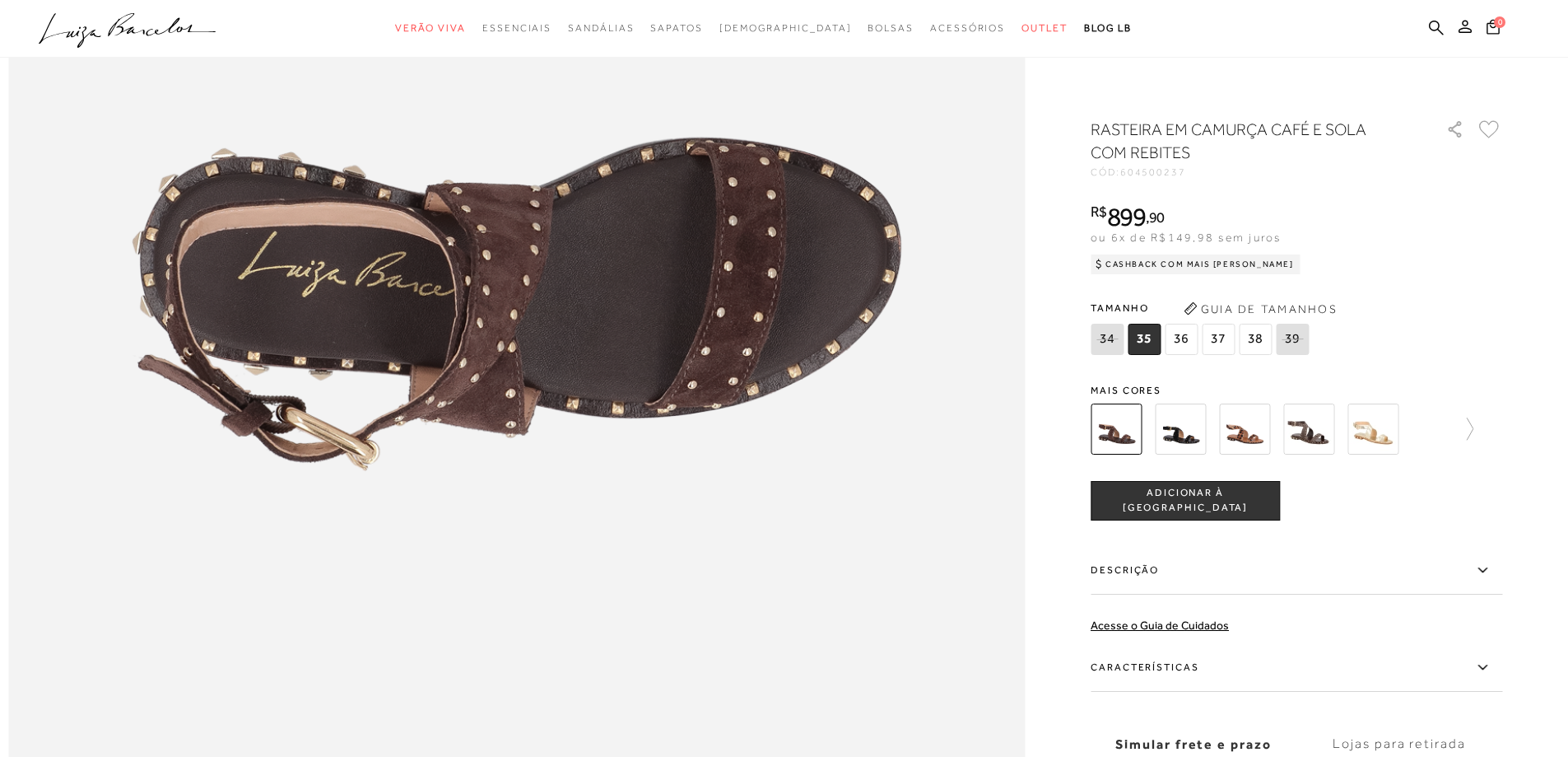
click at [1189, 432] on img at bounding box center [1180, 429] width 51 height 51
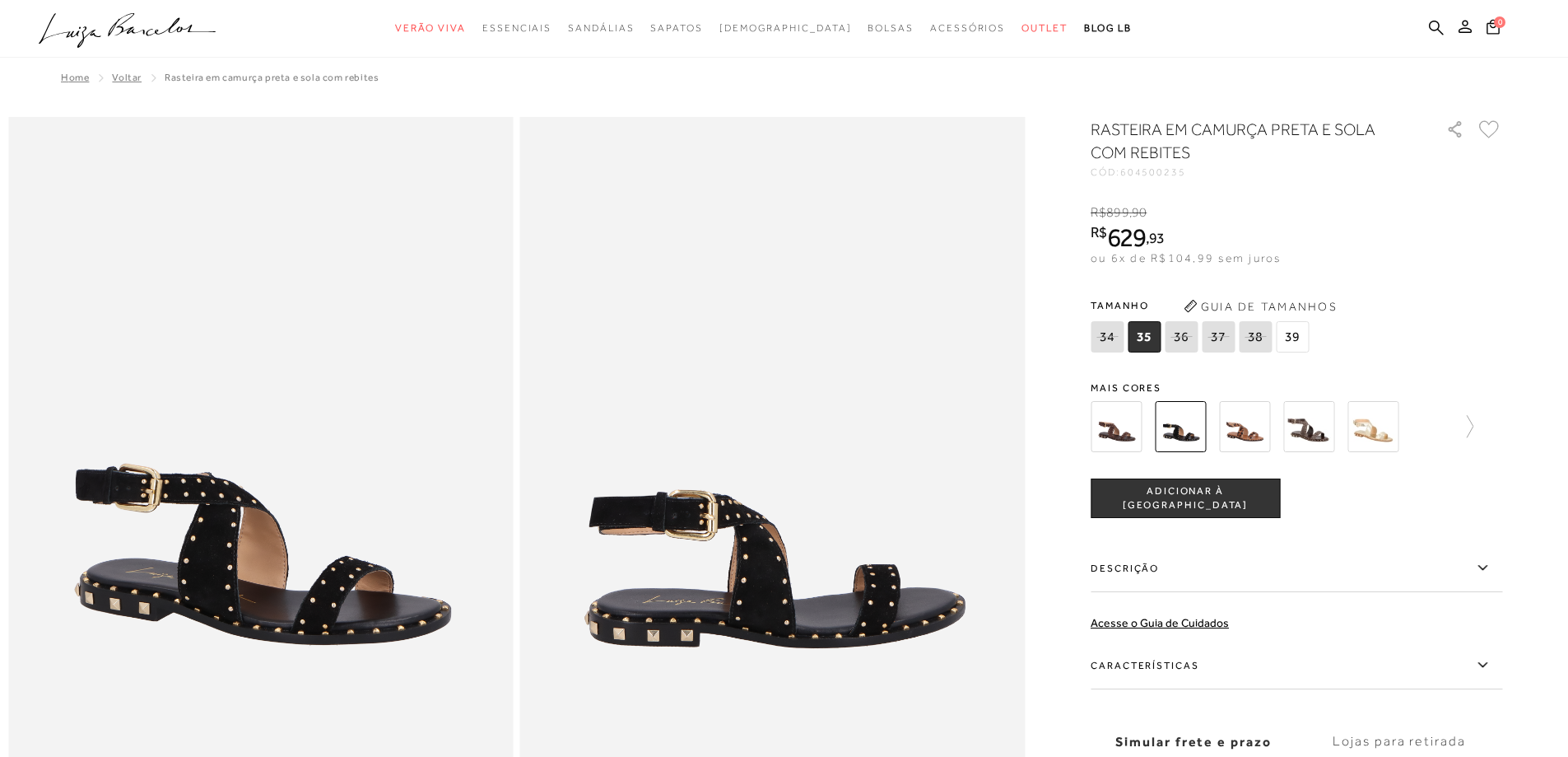
click at [1303, 434] on img at bounding box center [1308, 426] width 51 height 51
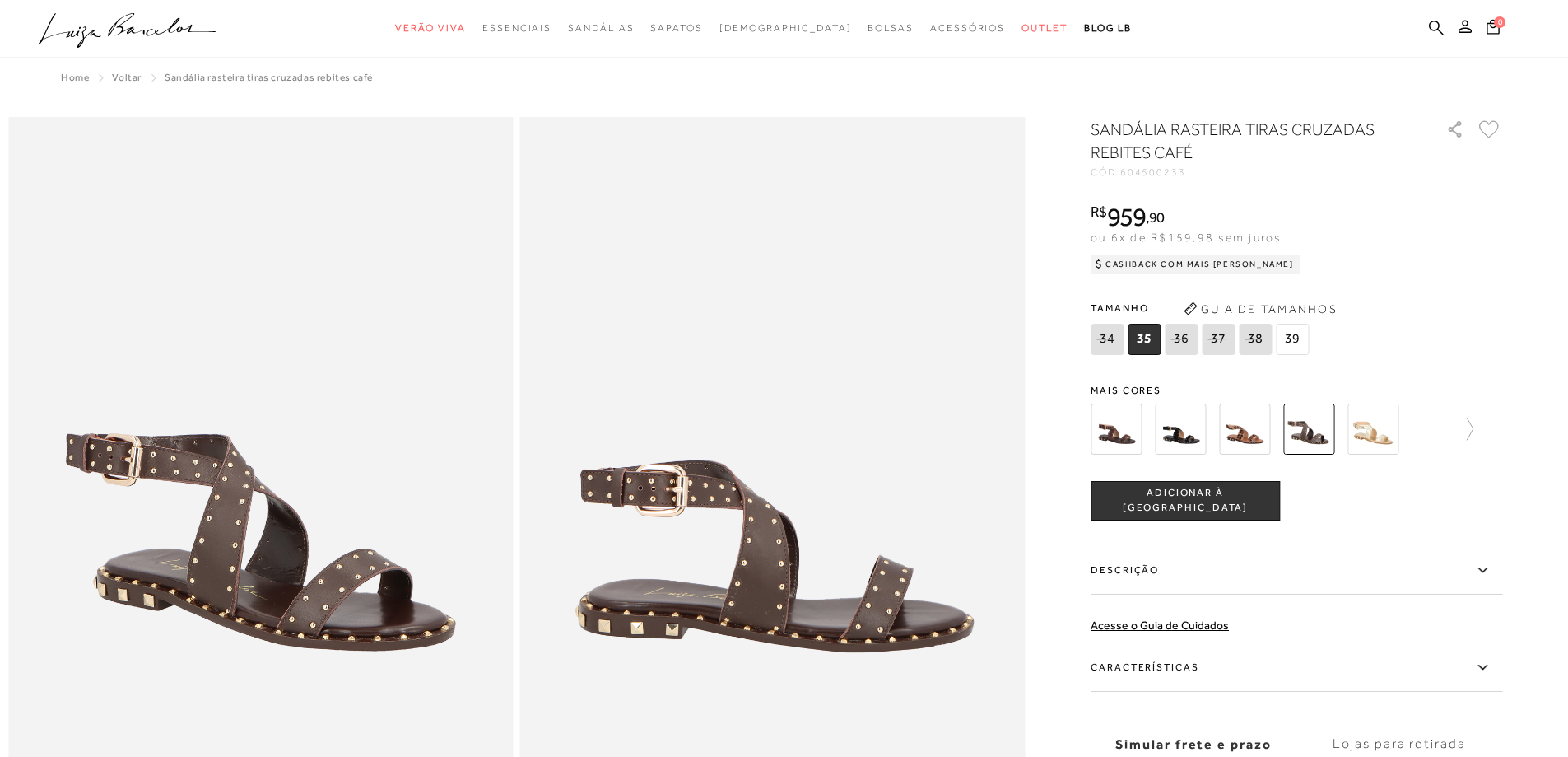
click at [1178, 441] on img at bounding box center [1180, 429] width 51 height 51
